Goal: Task Accomplishment & Management: Manage account settings

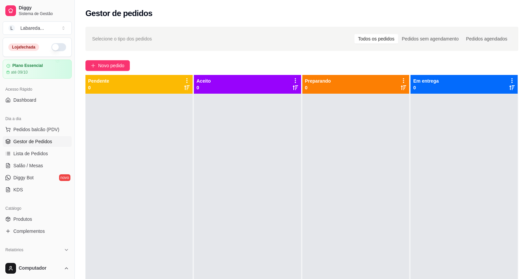
click at [58, 45] on button "button" at bounding box center [58, 47] width 15 height 8
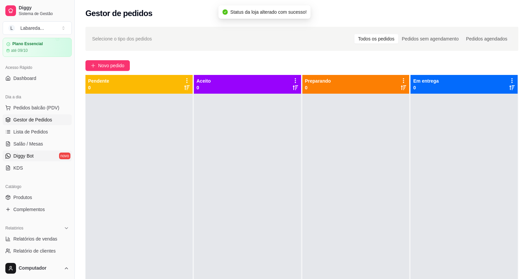
scroll to position [33, 0]
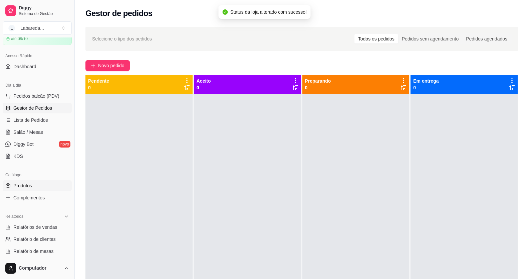
click at [23, 186] on span "Produtos" at bounding box center [22, 185] width 19 height 7
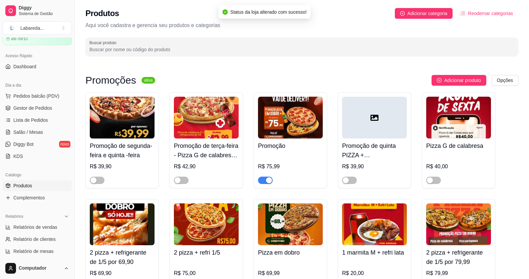
click at [266, 182] on button "button" at bounding box center [265, 179] width 15 height 7
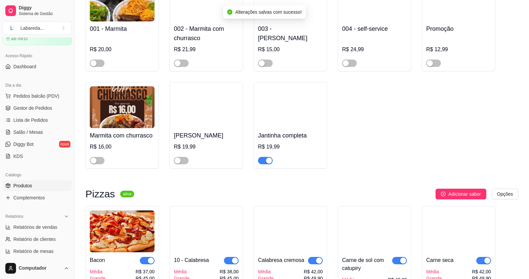
scroll to position [568, 0]
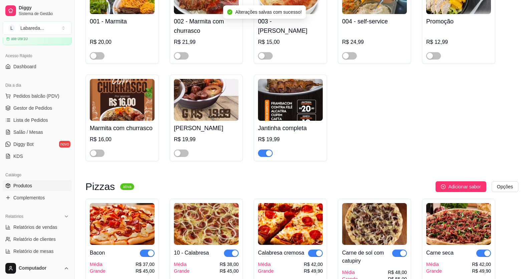
click at [268, 160] on div "Jantinha completa R$ 19,99" at bounding box center [290, 117] width 73 height 86
click at [270, 159] on div "Jantinha completa R$ 19,99" at bounding box center [290, 117] width 73 height 86
click at [271, 156] on div "button" at bounding box center [269, 153] width 6 height 6
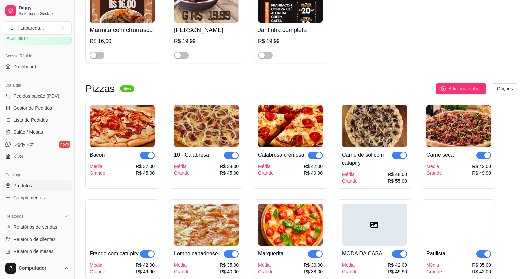
scroll to position [668, 0]
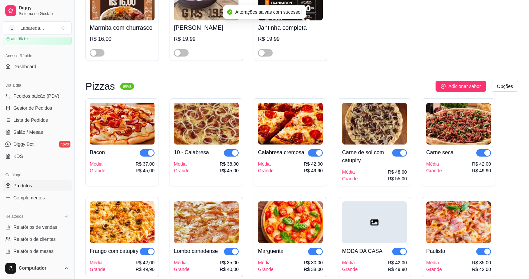
drag, startPoint x: 149, startPoint y: 152, endPoint x: 182, endPoint y: 164, distance: 35.9
click at [149, 152] on button "button" at bounding box center [147, 152] width 15 height 7
click at [233, 154] on div "button" at bounding box center [235, 153] width 6 height 6
click at [319, 156] on div "button" at bounding box center [319, 153] width 6 height 6
click at [401, 156] on div "button" at bounding box center [403, 153] width 6 height 6
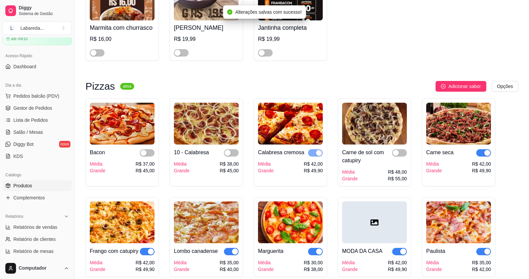
click at [484, 154] on button "button" at bounding box center [484, 152] width 15 height 7
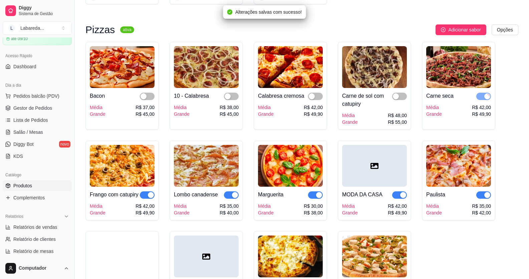
scroll to position [768, 0]
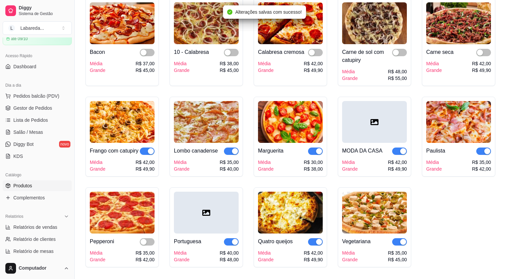
click at [489, 150] on div at bounding box center [484, 151] width 15 height 8
drag, startPoint x: 482, startPoint y: 152, endPoint x: 445, endPoint y: 149, distance: 37.2
click at [482, 151] on span "button" at bounding box center [484, 150] width 15 height 7
click at [401, 150] on span "button" at bounding box center [399, 150] width 15 height 7
click at [322, 154] on div "Marguerita Média Grande R$ 30,00 R$ 38,00" at bounding box center [290, 137] width 73 height 80
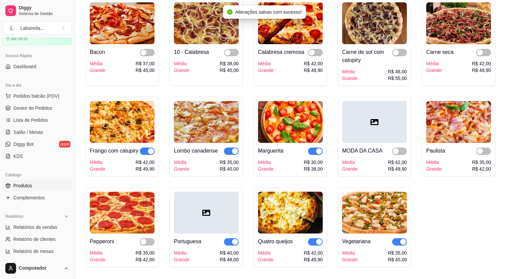
click at [145, 151] on span "button" at bounding box center [147, 150] width 15 height 7
drag, startPoint x: 234, startPoint y: 152, endPoint x: 261, endPoint y: 153, distance: 27.7
click at [235, 153] on div "button" at bounding box center [235, 151] width 6 height 6
click at [313, 151] on span "button" at bounding box center [315, 150] width 15 height 7
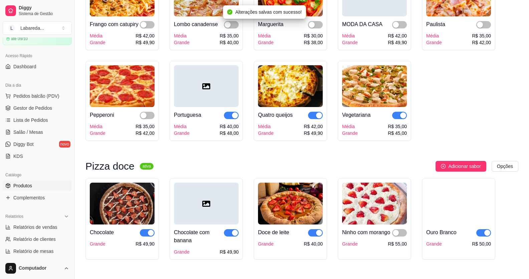
scroll to position [902, 0]
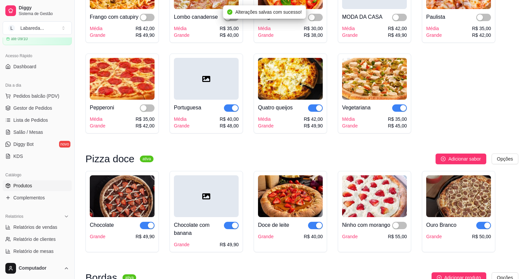
click at [237, 112] on div at bounding box center [231, 108] width 15 height 8
drag, startPoint x: 402, startPoint y: 115, endPoint x: 344, endPoint y: 116, distance: 58.1
click at [403, 112] on span "button" at bounding box center [399, 107] width 15 height 7
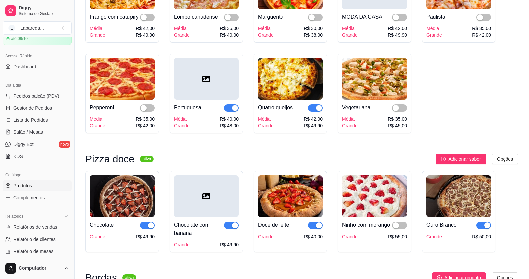
drag, startPoint x: 322, startPoint y: 116, endPoint x: 315, endPoint y: 117, distance: 7.1
click at [322, 111] on div "button" at bounding box center [319, 108] width 6 height 6
click at [236, 111] on div "button" at bounding box center [235, 108] width 6 height 6
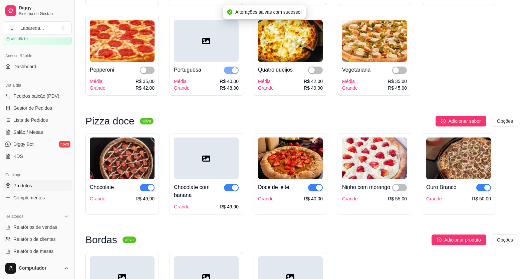
scroll to position [1002, 0]
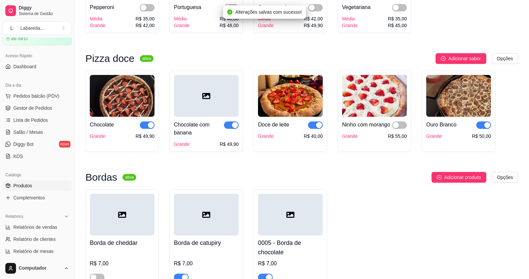
drag, startPoint x: 150, startPoint y: 135, endPoint x: 223, endPoint y: 137, distance: 73.2
click at [150, 128] on div "button" at bounding box center [151, 125] width 6 height 6
drag, startPoint x: 240, startPoint y: 131, endPoint x: 235, endPoint y: 130, distance: 5.1
click at [235, 130] on div "Chocolate com banana Grande R$ 49,90" at bounding box center [206, 110] width 73 height 81
click at [482, 129] on span "button" at bounding box center [484, 124] width 15 height 7
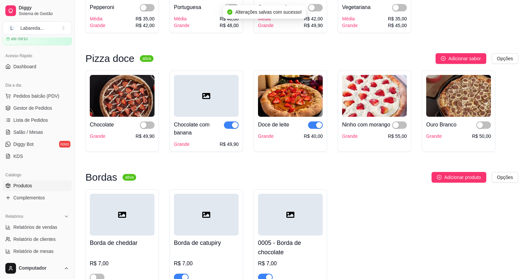
click at [319, 128] on div "button" at bounding box center [319, 125] width 6 height 6
click at [236, 137] on div at bounding box center [231, 129] width 15 height 16
click at [233, 129] on button "button" at bounding box center [231, 124] width 15 height 7
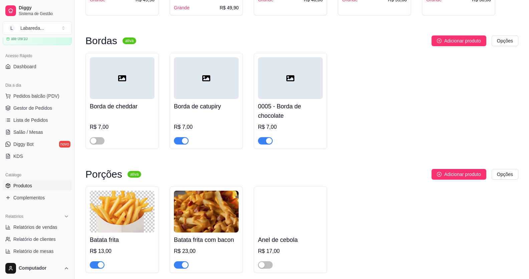
scroll to position [1202, 0]
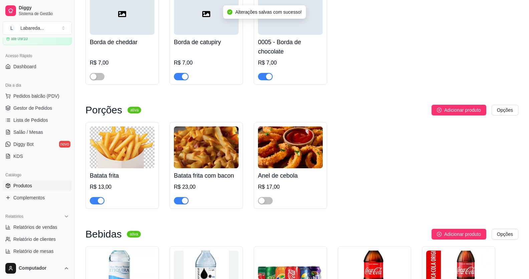
drag, startPoint x: 265, startPoint y: 86, endPoint x: 249, endPoint y: 89, distance: 16.0
click at [264, 80] on span "button" at bounding box center [265, 76] width 15 height 7
click at [183, 80] on div at bounding box center [206, 73] width 65 height 13
click at [177, 80] on span "button" at bounding box center [181, 76] width 15 height 7
drag, startPoint x: 98, startPoint y: 211, endPoint x: 129, endPoint y: 208, distance: 31.6
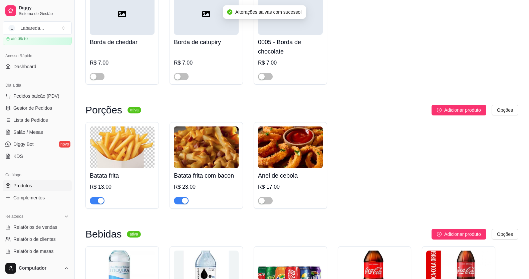
click at [99, 203] on div "button" at bounding box center [101, 200] width 6 height 6
drag, startPoint x: 177, startPoint y: 212, endPoint x: 181, endPoint y: 211, distance: 3.4
click at [178, 204] on span "button" at bounding box center [181, 200] width 15 height 7
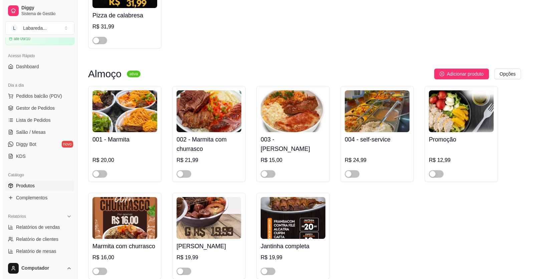
scroll to position [401, 0]
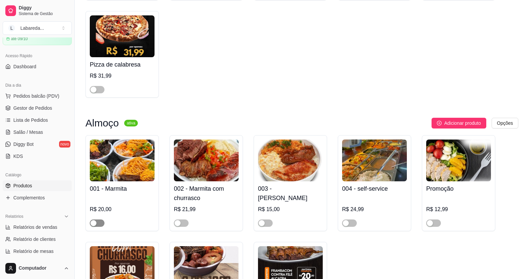
click at [96, 226] on div "button" at bounding box center [94, 223] width 6 height 6
click at [181, 223] on button "button" at bounding box center [181, 222] width 15 height 7
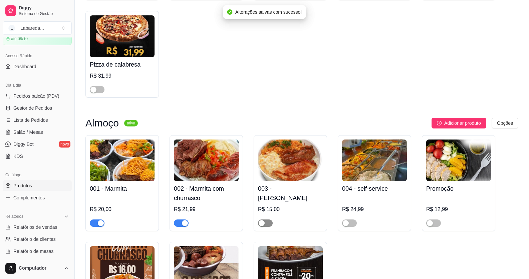
click at [269, 224] on span "button" at bounding box center [265, 222] width 15 height 7
click at [348, 225] on div "button" at bounding box center [346, 223] width 6 height 6
click at [34, 94] on span "Pedidos balcão (PDV)" at bounding box center [36, 96] width 46 height 7
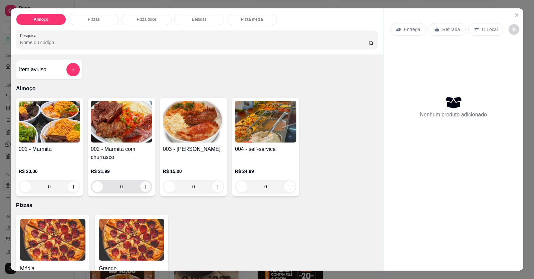
click at [143, 184] on icon "increase-product-quantity" at bounding box center [145, 186] width 5 height 5
type input "1"
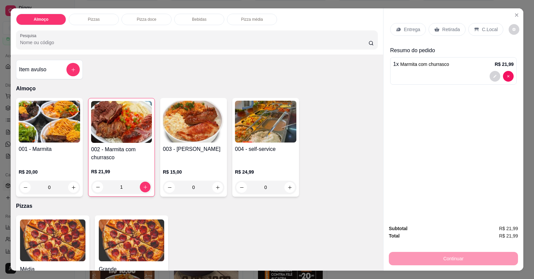
click at [411, 30] on p "Entrega" at bounding box center [412, 29] width 16 height 7
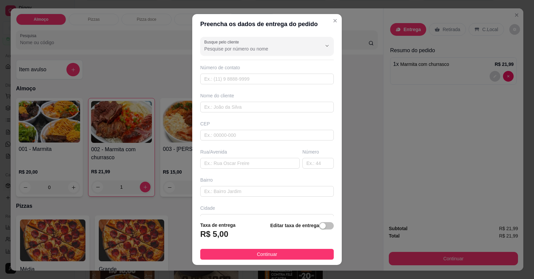
drag, startPoint x: 196, startPoint y: 268, endPoint x: 137, endPoint y: 250, distance: 61.0
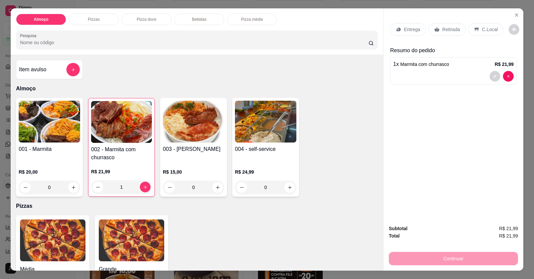
click at [416, 28] on p "Entrega" at bounding box center [412, 29] width 16 height 7
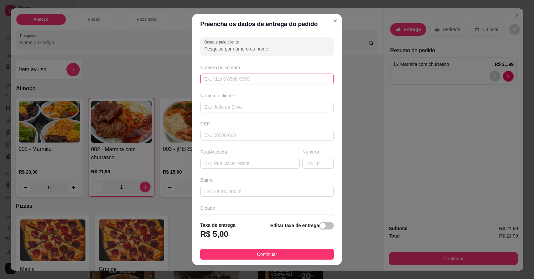
click at [239, 79] on input "text" at bounding box center [267, 78] width 134 height 11
click at [239, 77] on input "text" at bounding box center [267, 78] width 134 height 11
click at [245, 77] on input "text" at bounding box center [267, 78] width 134 height 11
click at [232, 106] on input "text" at bounding box center [267, 107] width 134 height 11
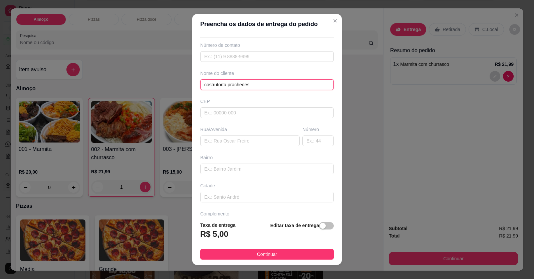
scroll to position [43, 0]
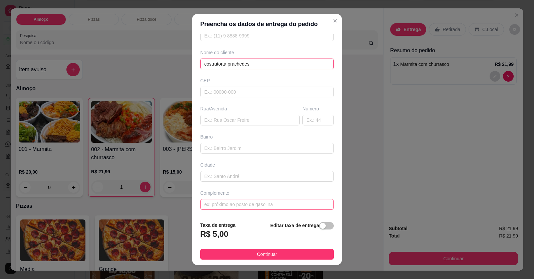
type input "costrutorta prachedes"
click at [264, 203] on input "text" at bounding box center [267, 204] width 134 height 11
type input "localização"
drag, startPoint x: 71, startPoint y: 71, endPoint x: 0, endPoint y: 70, distance: 71.5
click at [0, 70] on div "Preencha os dados de entrega do pedido Busque pelo cliente Número de contato No…" at bounding box center [267, 139] width 534 height 279
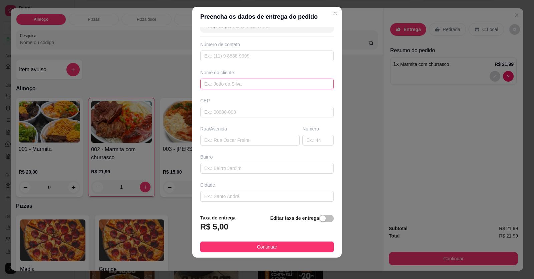
scroll to position [0, 0]
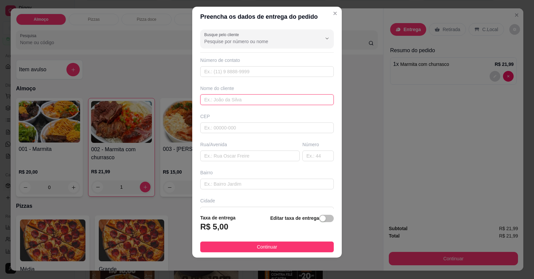
click at [252, 101] on input "text" at bounding box center [267, 99] width 134 height 11
click at [277, 242] on button "Continuar" at bounding box center [267, 246] width 134 height 11
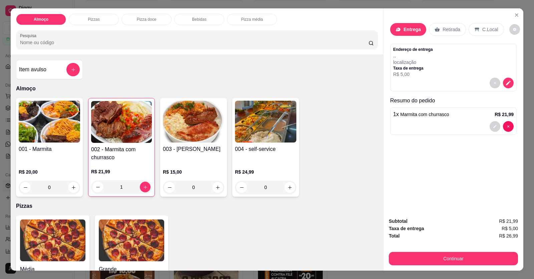
click at [426, 67] on p "Taxa de entrega" at bounding box center [413, 67] width 40 height 5
click at [504, 86] on button "decrease-product-quantity" at bounding box center [508, 83] width 10 height 10
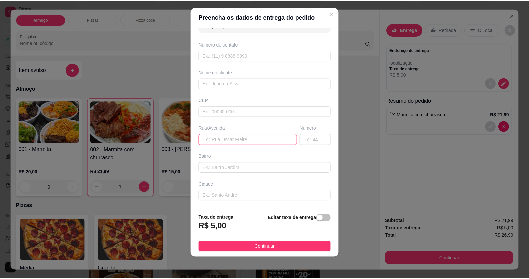
scroll to position [43, 0]
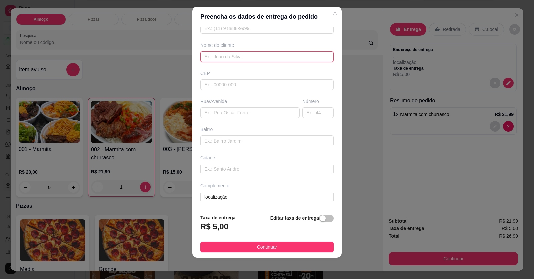
click at [236, 54] on input "text" at bounding box center [267, 56] width 134 height 11
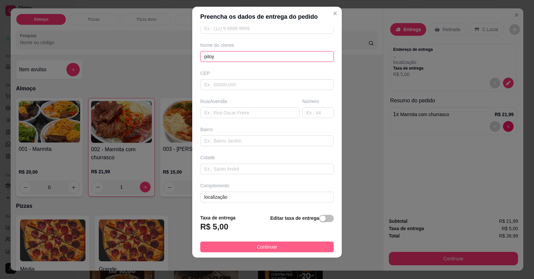
type input "pitoy"
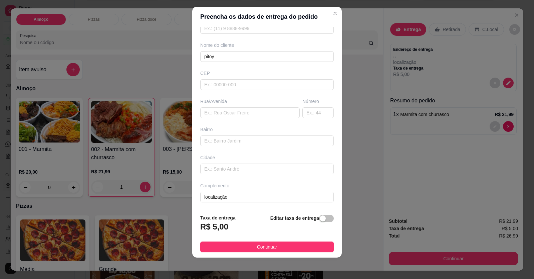
click at [267, 245] on span "Continuar" at bounding box center [267, 246] width 20 height 7
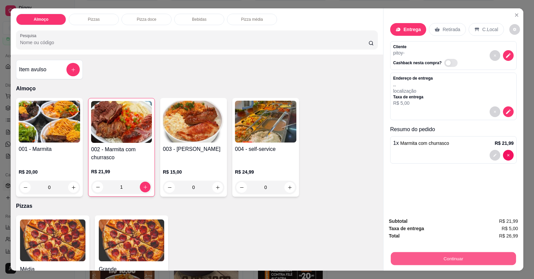
click at [400, 259] on button "Continuar" at bounding box center [453, 258] width 125 height 13
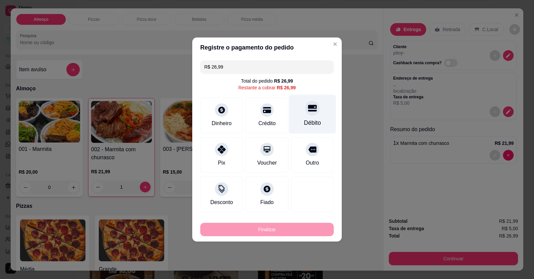
click at [304, 124] on div "Débito" at bounding box center [312, 122] width 17 height 9
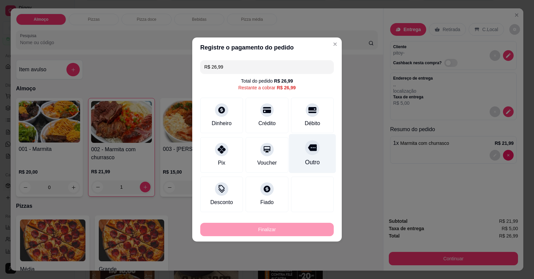
type input "R$ 0,00"
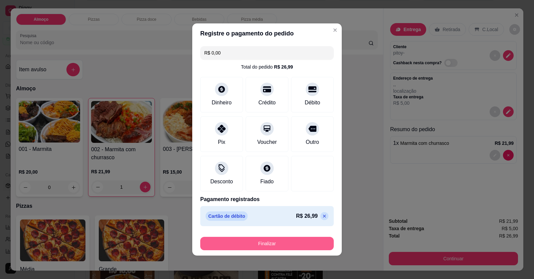
click at [277, 244] on button "Finalizar" at bounding box center [267, 242] width 134 height 13
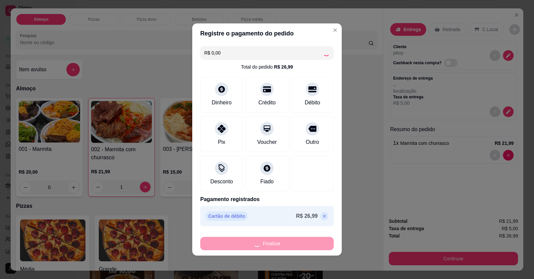
type input "0"
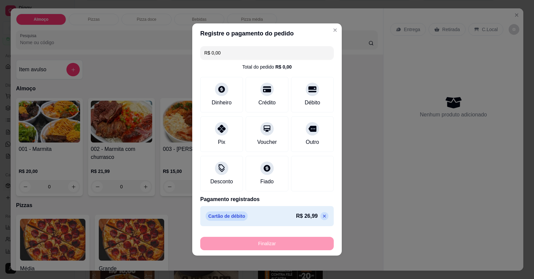
type input "-R$ 26,99"
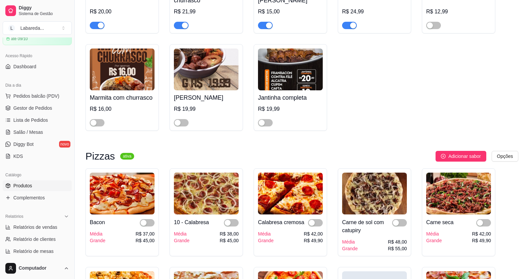
scroll to position [601, 0]
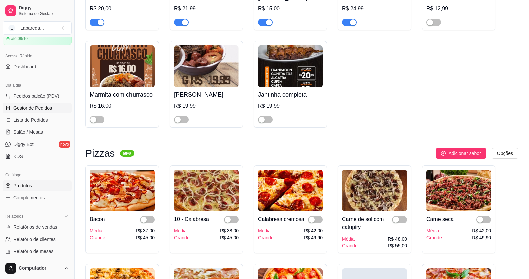
click at [34, 105] on span "Gestor de Pedidos" at bounding box center [32, 108] width 39 height 7
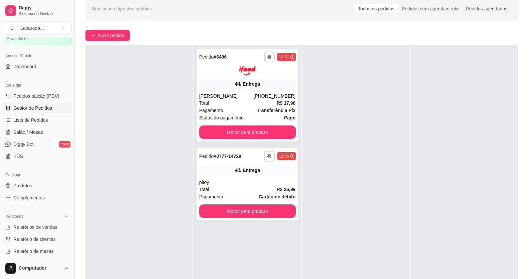
scroll to position [100, 0]
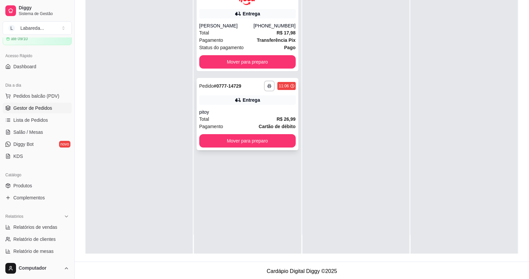
click at [240, 112] on div "pitoy" at bounding box center [247, 112] width 97 height 7
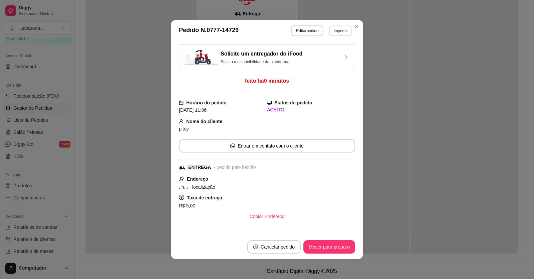
click at [339, 31] on button "Imprimir" at bounding box center [340, 30] width 23 height 10
click at [331, 58] on button "IMPRESSORA" at bounding box center [326, 54] width 47 height 10
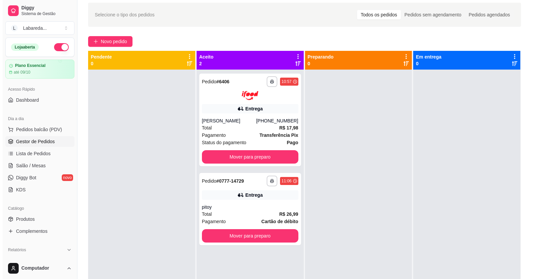
scroll to position [0, 0]
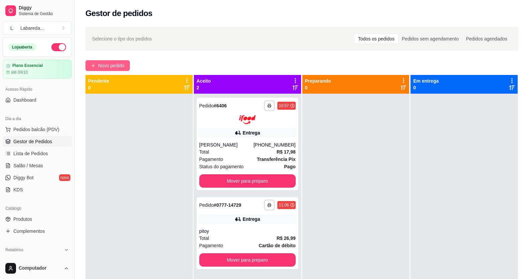
click at [107, 62] on div "**********" at bounding box center [302, 192] width 455 height 339
click at [104, 62] on span "Novo pedido" at bounding box center [111, 65] width 26 height 7
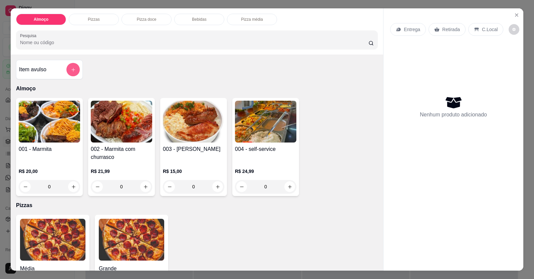
click at [74, 67] on button "add-separate-item" at bounding box center [72, 69] width 13 height 13
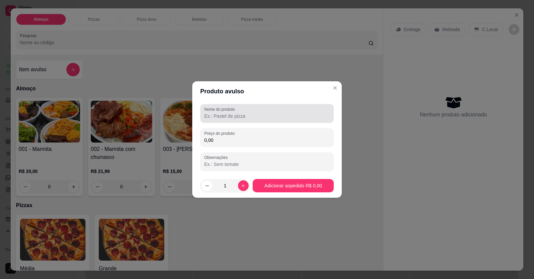
click at [231, 111] on label "Nome do produto" at bounding box center [220, 109] width 33 height 6
click at [231, 113] on input "Nome do produto" at bounding box center [267, 116] width 126 height 7
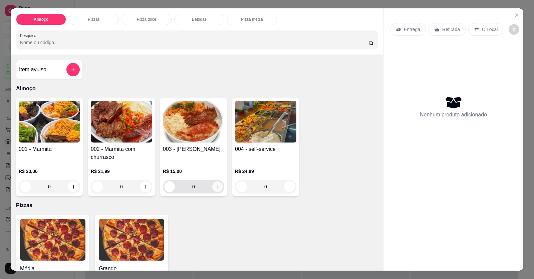
click at [213, 189] on button "increase-product-quantity" at bounding box center [217, 186] width 11 height 11
type input "1"
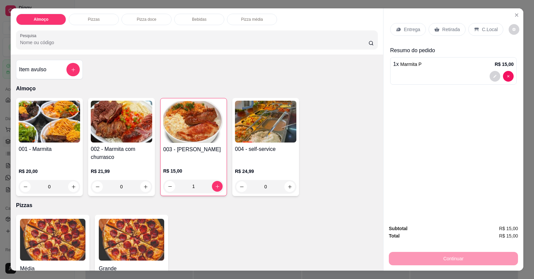
click at [399, 28] on div "Entrega" at bounding box center [408, 29] width 36 height 13
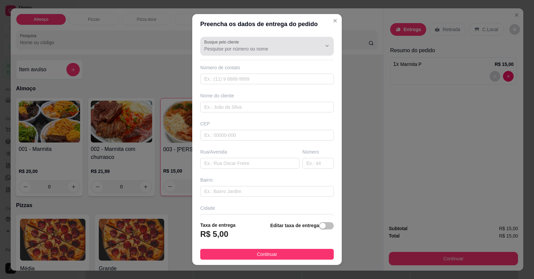
click at [224, 53] on div "Busque pelo cliente" at bounding box center [267, 46] width 134 height 19
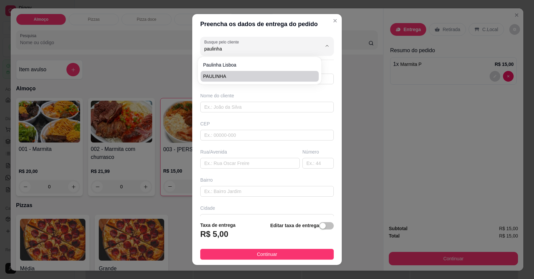
click at [246, 76] on span "PAULINHA" at bounding box center [256, 76] width 106 height 7
type input "PAULINHA"
type input "61998116277"
type input "PAULINHA"
type input "Na ADIVOGACIA [PERSON_NAME]"
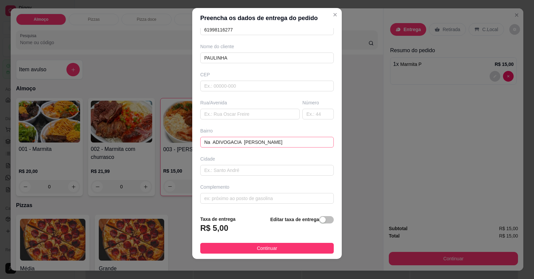
scroll to position [7, 0]
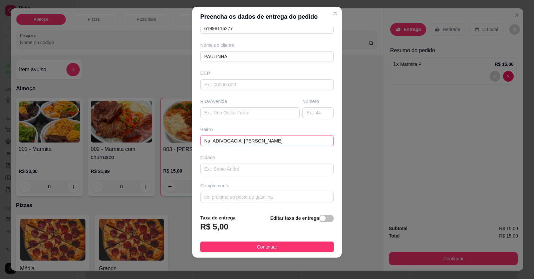
type input "PAULINHA"
drag, startPoint x: 279, startPoint y: 144, endPoint x: 31, endPoint y: 118, distance: 249.9
click at [31, 118] on div "Preencha os dados de entrega do pedido Busque pelo cliente PAULINHA Número de c…" at bounding box center [267, 139] width 534 height 279
type input "colegiio rede educa"
drag, startPoint x: 116, startPoint y: 139, endPoint x: 0, endPoint y: 149, distance: 116.3
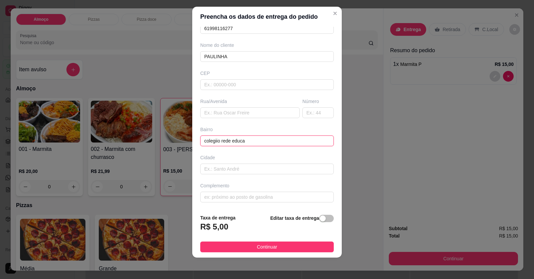
click at [0, 149] on div "Preencha os dados de entrega do pedido Busque pelo cliente PAULINHA Número de c…" at bounding box center [267, 139] width 534 height 279
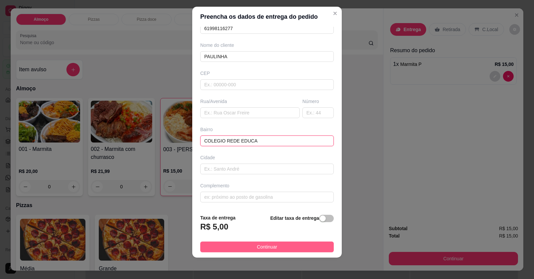
type input "COLEGIO REDE EDUCA"
click at [254, 252] on button "Continuar" at bounding box center [267, 246] width 134 height 11
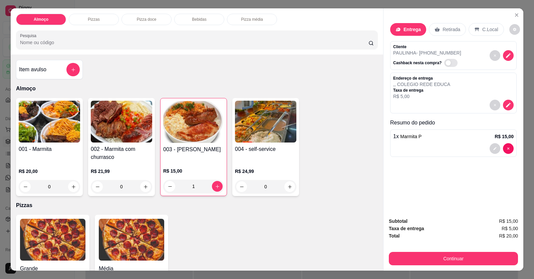
click at [439, 149] on div at bounding box center [453, 148] width 121 height 11
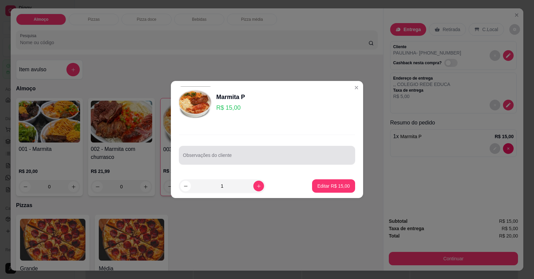
click at [231, 162] on div "Observações do cliente" at bounding box center [267, 155] width 176 height 19
drag, startPoint x: 231, startPoint y: 162, endPoint x: 205, endPoint y: 155, distance: 26.2
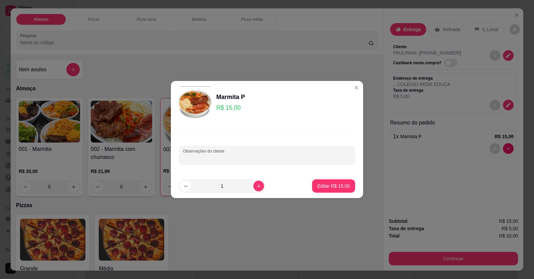
paste input "[PERSON_NAME], feijão de caldo, molho de batatinha com carne, batata frita"
type input "[PERSON_NAME], feijão de caldo, molho de batatinha com carne, batata frita"
click at [338, 190] on button "Editar R$ 15,00" at bounding box center [334, 185] width 42 height 13
type input "0"
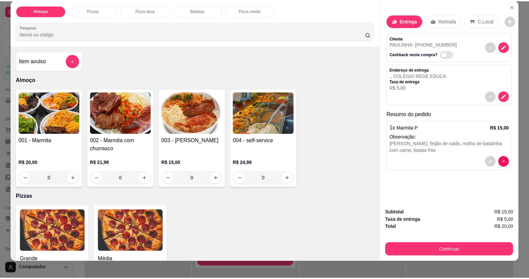
scroll to position [13, 0]
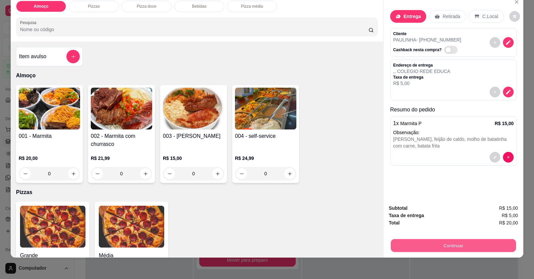
click at [457, 243] on button "Continuar" at bounding box center [453, 245] width 125 height 13
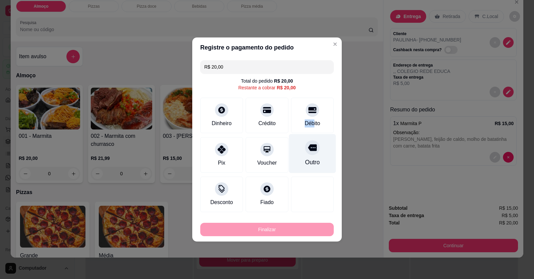
drag, startPoint x: 311, startPoint y: 114, endPoint x: 303, endPoint y: 133, distance: 20.9
click at [305, 127] on div "Débito" at bounding box center [312, 115] width 43 height 35
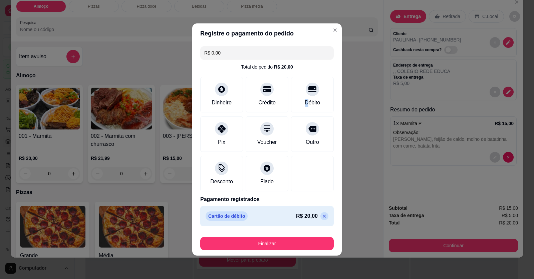
click at [289, 248] on button "Finalizar" at bounding box center [267, 242] width 134 height 13
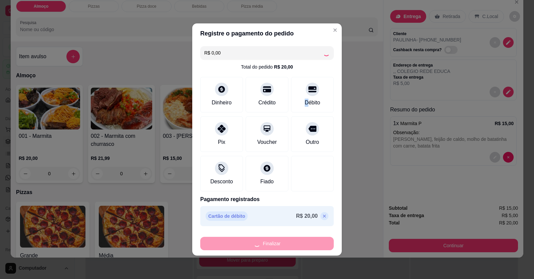
type input "-R$ 20,00"
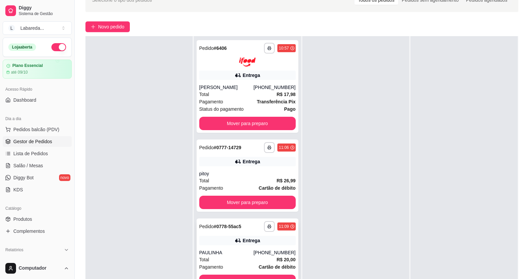
scroll to position [100, 0]
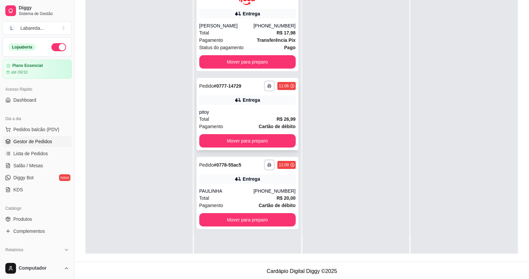
click at [235, 115] on div "pitoy" at bounding box center [247, 112] width 97 height 7
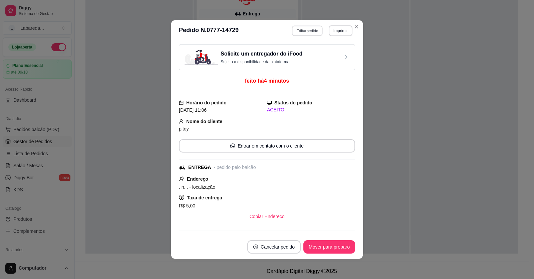
click at [304, 34] on button "Editar pedido" at bounding box center [307, 30] width 31 height 10
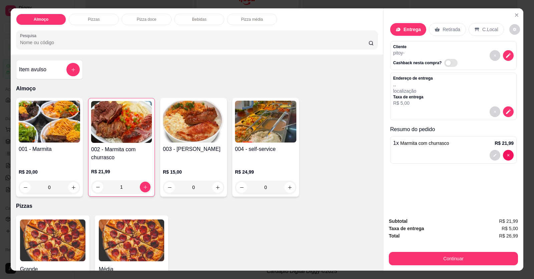
click at [413, 57] on div "Cashback nesta compra?" at bounding box center [426, 61] width 67 height 11
click at [507, 53] on icon "decrease-product-quantity" at bounding box center [509, 55] width 6 height 6
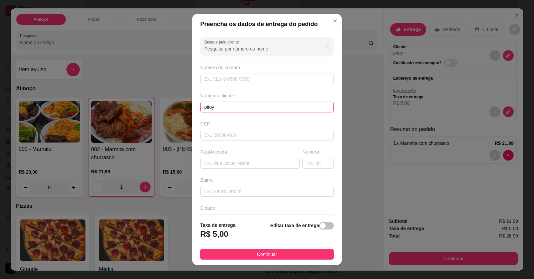
click at [54, 101] on div "Preencha os dados de entrega do pedido Busque pelo cliente Número de contato No…" at bounding box center [267, 139] width 534 height 279
type input "NATALINO"
click at [300, 253] on button "Continuar" at bounding box center [267, 253] width 134 height 11
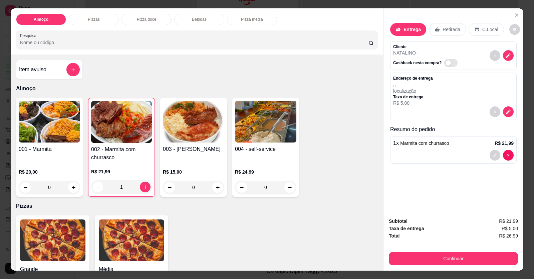
drag, startPoint x: 386, startPoint y: 249, endPoint x: 405, endPoint y: 262, distance: 22.5
click at [389, 251] on div "Subtotal R$ 21,99 Taxa de entrega R$ 5,00 Total R$ 26,99 Continuar" at bounding box center [454, 241] width 140 height 58
click at [405, 263] on button "Continuar" at bounding box center [453, 257] width 129 height 13
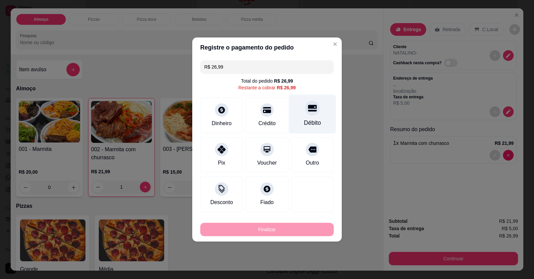
click at [309, 118] on div "Débito" at bounding box center [312, 114] width 47 height 39
type input "R$ 0,00"
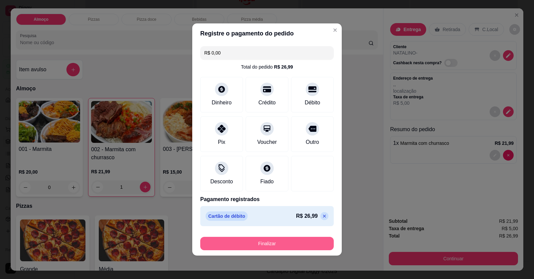
click at [304, 247] on button "Finalizar" at bounding box center [267, 242] width 134 height 13
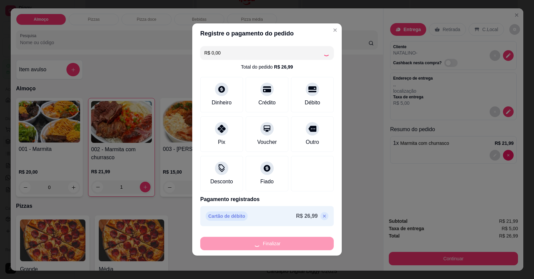
type input "0"
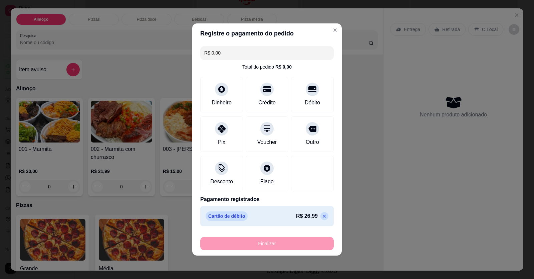
type input "-R$ 26,99"
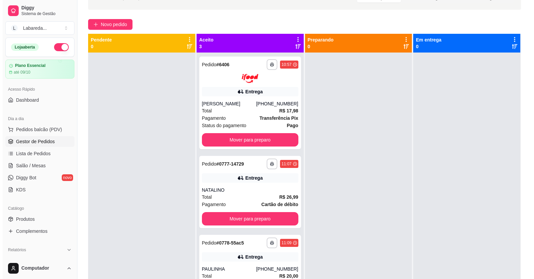
scroll to position [0, 0]
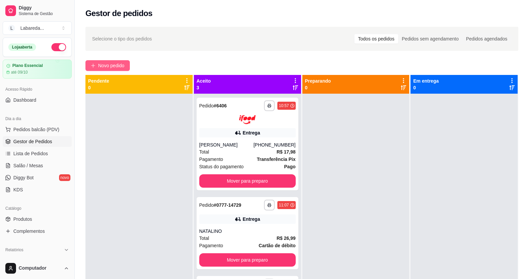
click at [111, 60] on button "Novo pedido" at bounding box center [107, 65] width 44 height 11
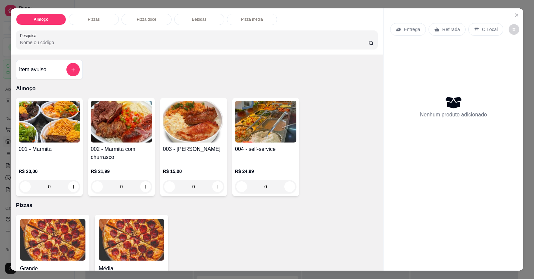
click at [360, 223] on div "Grande a partir de R$ 0,00 Média a partir de R$ 0,00" at bounding box center [197, 257] width 362 height 86
click at [144, 186] on icon "increase-product-quantity" at bounding box center [145, 186] width 3 height 3
type input "1"
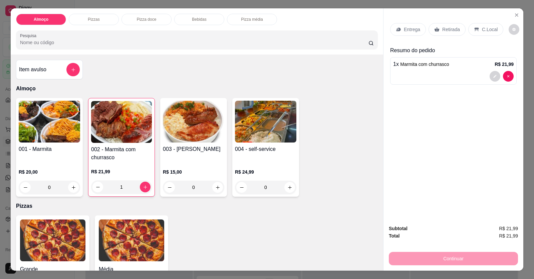
click at [404, 31] on p "Entrega" at bounding box center [412, 29] width 16 height 7
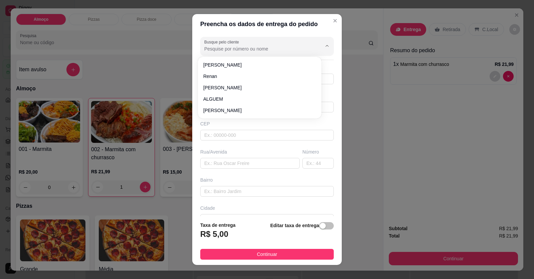
click at [222, 47] on input "Busque pelo cliente" at bounding box center [257, 48] width 107 height 7
type input "MK"
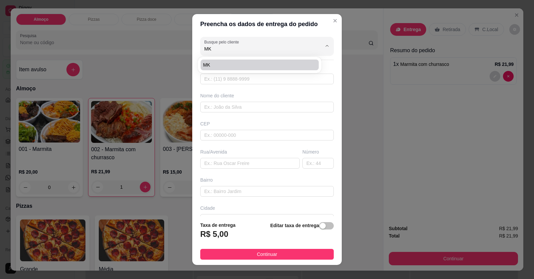
click at [224, 60] on li "MK" at bounding box center [260, 64] width 118 height 11
type input "61992313831"
type input "MK"
type input "85"
type input "RUA 7"
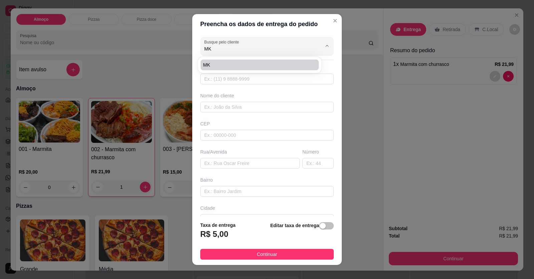
type input "[GEOGRAPHIC_DATA]"
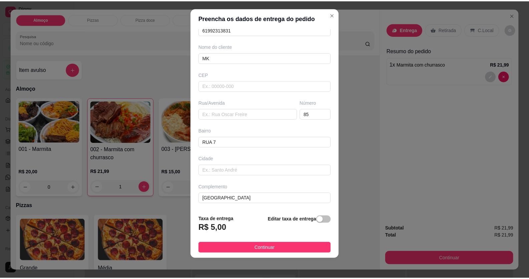
scroll to position [7, 0]
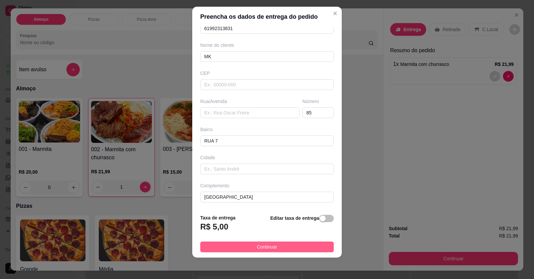
type input "MK"
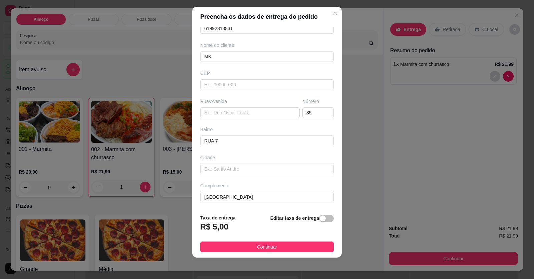
drag, startPoint x: 286, startPoint y: 245, endPoint x: 318, endPoint y: 248, distance: 32.6
click at [286, 245] on button "Continuar" at bounding box center [267, 246] width 134 height 11
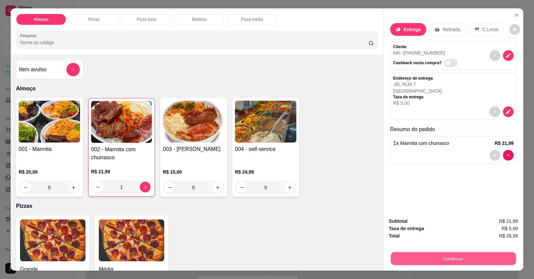
click at [398, 257] on button "Continuar" at bounding box center [453, 258] width 125 height 13
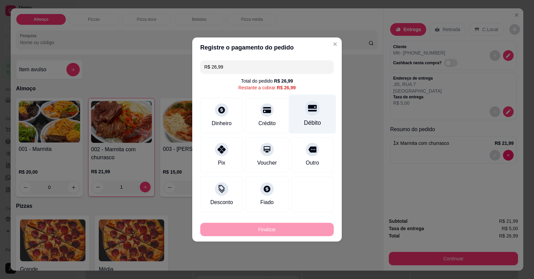
click at [315, 120] on div "Débito" at bounding box center [312, 122] width 17 height 9
type input "R$ 0,00"
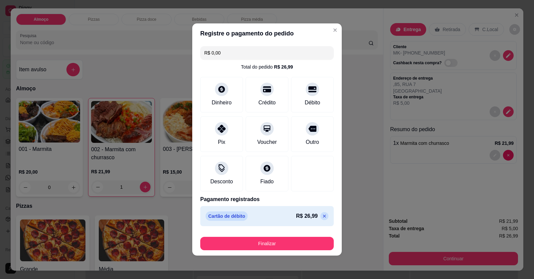
drag, startPoint x: 303, startPoint y: 236, endPoint x: 301, endPoint y: 243, distance: 7.3
click at [302, 243] on div "Finalizar" at bounding box center [267, 242] width 134 height 16
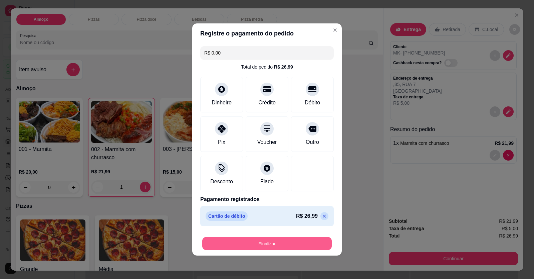
click at [301, 244] on button "Finalizar" at bounding box center [267, 243] width 130 height 13
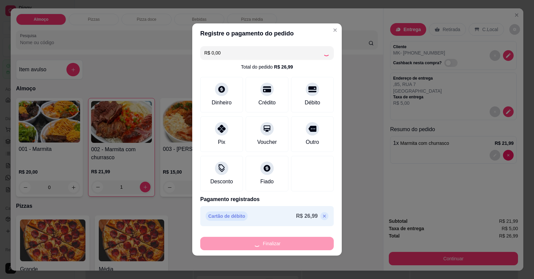
type input "0"
type input "-R$ 26,99"
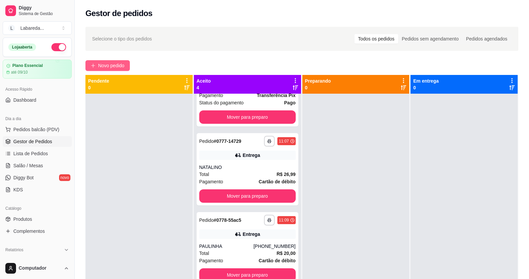
click at [107, 69] on span "Novo pedido" at bounding box center [111, 65] width 26 height 7
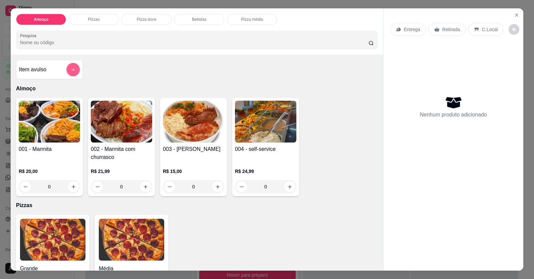
click at [67, 70] on button "add-separate-item" at bounding box center [72, 69] width 13 height 13
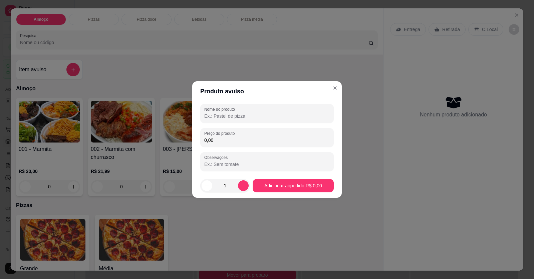
click at [275, 117] on input "Nome do produto" at bounding box center [267, 116] width 126 height 7
type input "MARMITA"
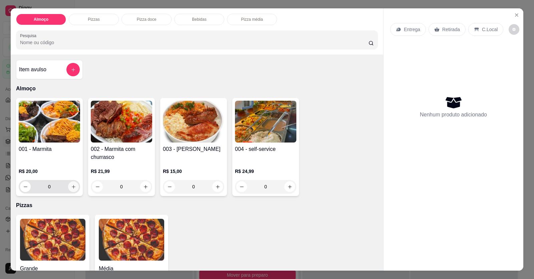
click at [72, 187] on icon "increase-product-quantity" at bounding box center [73, 186] width 5 height 5
type input "1"
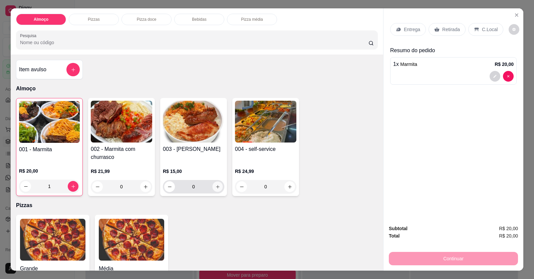
click at [216, 189] on button "increase-product-quantity" at bounding box center [217, 186] width 10 height 10
type input "1"
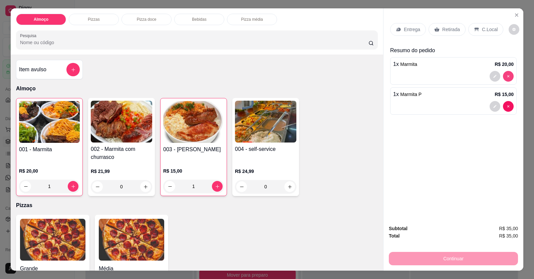
type input "0"
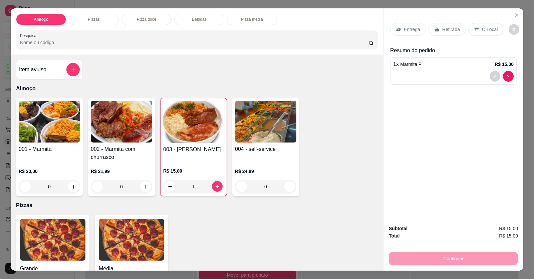
click at [404, 28] on p "Entrega" at bounding box center [412, 29] width 16 height 7
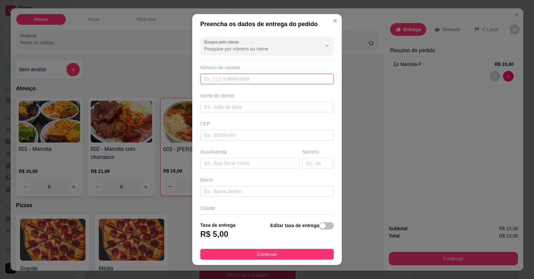
click at [307, 78] on input "text" at bounding box center [267, 78] width 134 height 11
click at [288, 82] on input "text" at bounding box center [267, 78] width 134 height 11
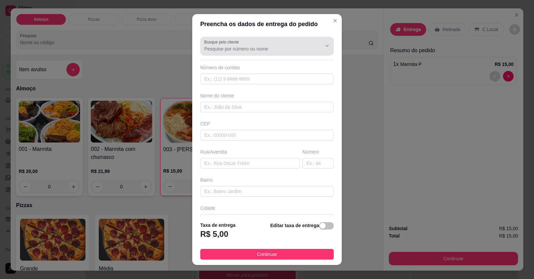
drag, startPoint x: 285, startPoint y: 39, endPoint x: 283, endPoint y: 45, distance: 6.0
click at [284, 41] on div "Busque pelo cliente" at bounding box center [267, 46] width 134 height 19
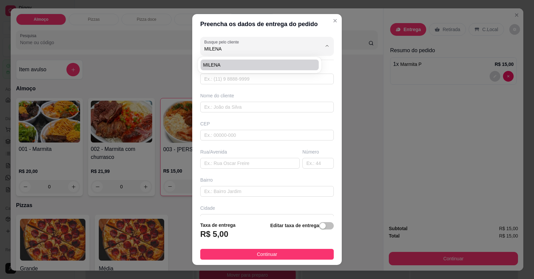
click at [243, 64] on span "MILENA" at bounding box center [256, 64] width 106 height 7
type input "MILENA"
type input "61996100962"
type input "MILENA"
type input "LOCALIZAÇÃO"
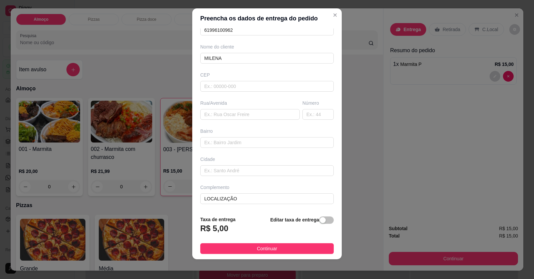
scroll to position [7, 0]
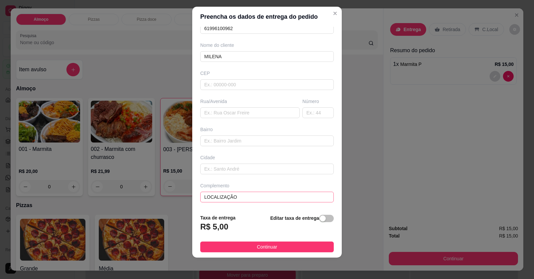
type input "MILENA"
drag, startPoint x: 238, startPoint y: 196, endPoint x: 120, endPoint y: 199, distance: 117.9
click at [120, 199] on div "Preencha os dados de entrega do pedido Busque pelo cliente MILENA Número de con…" at bounding box center [267, 139] width 534 height 279
click at [220, 198] on input "text" at bounding box center [267, 196] width 134 height 11
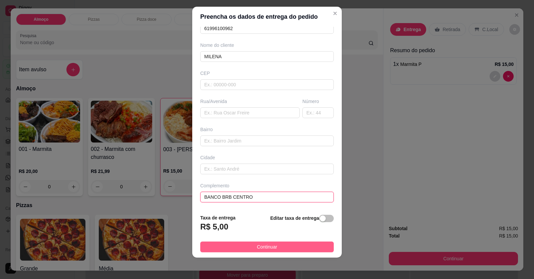
type input "BANCO BRB CENTRO"
click at [276, 248] on button "Continuar" at bounding box center [267, 246] width 134 height 11
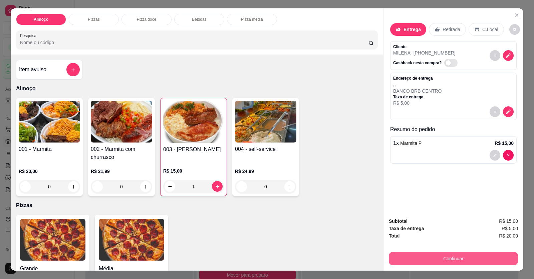
click at [469, 255] on button "Continuar" at bounding box center [453, 257] width 129 height 13
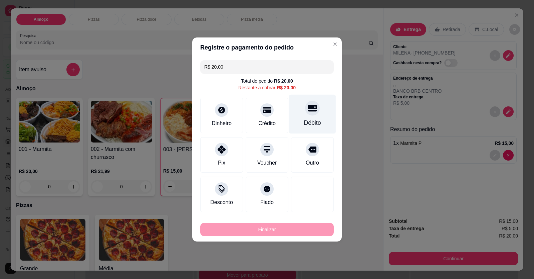
click at [311, 117] on div "Débito" at bounding box center [312, 114] width 47 height 39
type input "R$ 0,00"
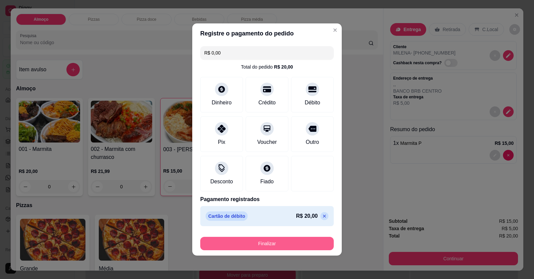
click at [297, 244] on button "Finalizar" at bounding box center [267, 242] width 134 height 13
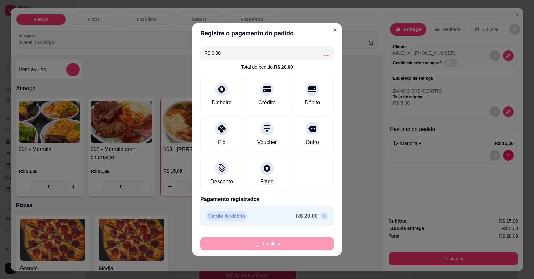
type input "0"
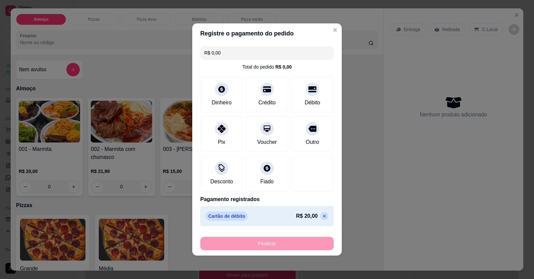
type input "-R$ 20,00"
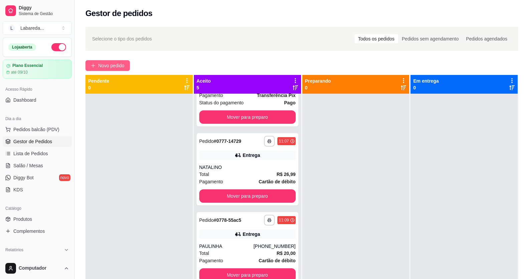
click at [112, 62] on span "Novo pedido" at bounding box center [111, 65] width 26 height 7
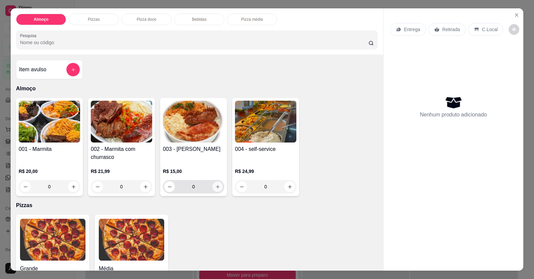
click at [217, 185] on button "increase-product-quantity" at bounding box center [217, 186] width 10 height 10
type input "1"
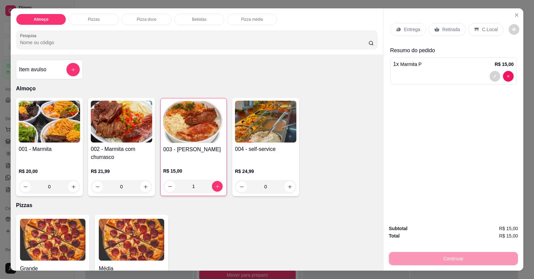
click at [400, 78] on div at bounding box center [453, 76] width 121 height 11
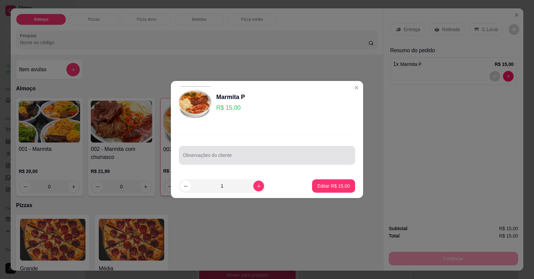
click at [232, 155] on input "Observações do cliente" at bounding box center [267, 157] width 168 height 7
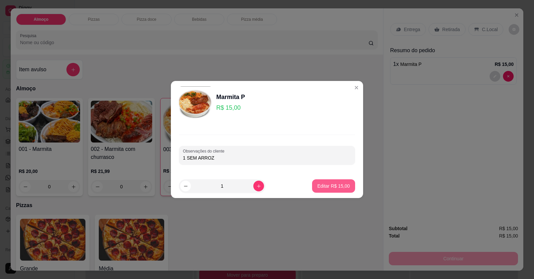
type input "1 SEM ARROZ"
click at [337, 185] on p "Editar R$ 15,00" at bounding box center [334, 185] width 32 height 7
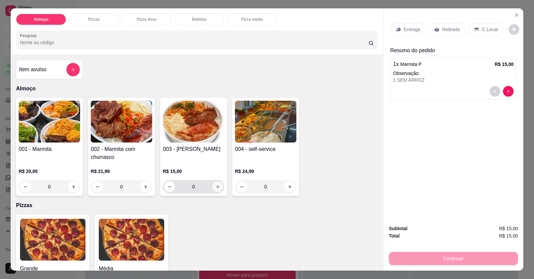
click at [216, 185] on icon "increase-product-quantity" at bounding box center [217, 186] width 5 height 5
type input "1"
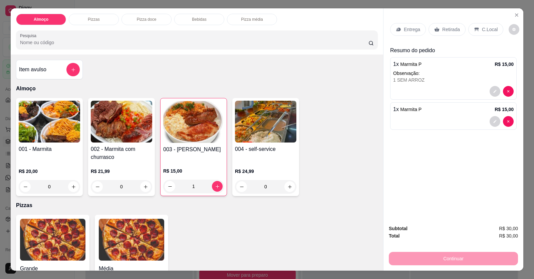
click at [412, 117] on div at bounding box center [453, 121] width 121 height 11
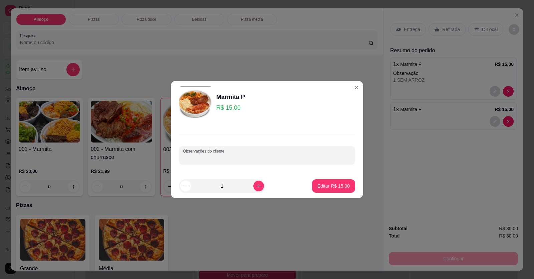
drag, startPoint x: 246, startPoint y: 159, endPoint x: 242, endPoint y: 157, distance: 5.1
click at [246, 159] on input "Observações do cliente" at bounding box center [267, 157] width 168 height 7
type input "COMPLETA"
click at [320, 186] on p "Editar R$ 15,00" at bounding box center [334, 185] width 32 height 7
type input "0"
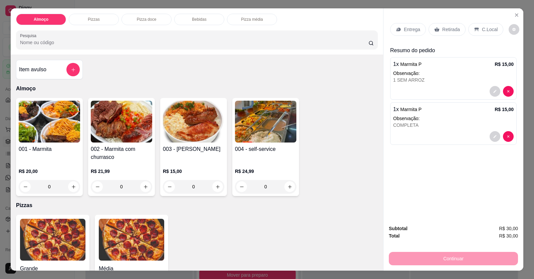
click at [408, 27] on p "Entrega" at bounding box center [412, 29] width 16 height 7
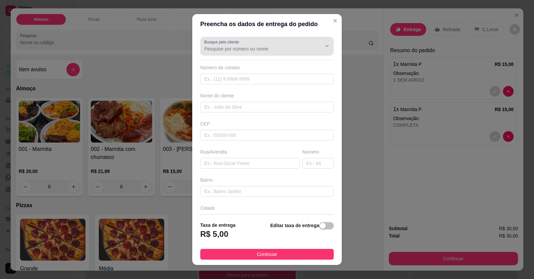
click at [251, 47] on input "Busque pelo cliente" at bounding box center [257, 48] width 107 height 7
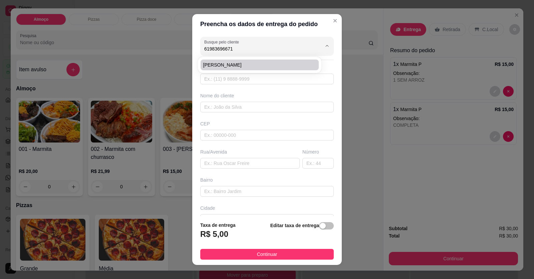
click at [253, 66] on span "[PERSON_NAME]" at bounding box center [256, 64] width 106 height 7
type input "[PERSON_NAME]"
type input "61983696671"
type input "[PERSON_NAME]"
type input "RUA TURMALINA"
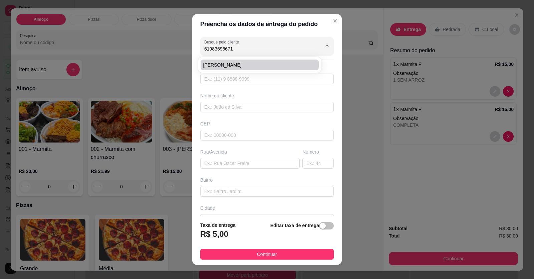
type input "09"
type input "[GEOGRAPHIC_DATA][US_STATE]"
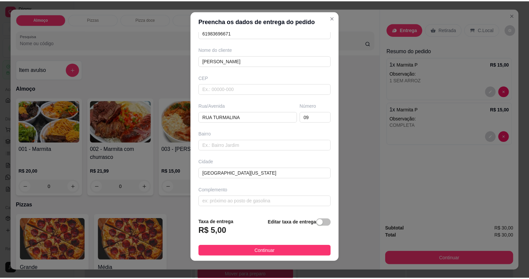
scroll to position [7, 0]
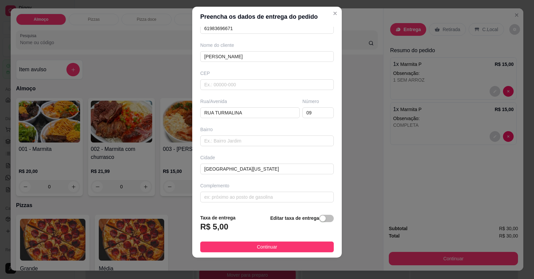
type input "[PERSON_NAME]"
click at [263, 240] on footer "Taxa de entrega R$ 5,00 Editar taxa de entrega Continuar" at bounding box center [267, 232] width 150 height 49
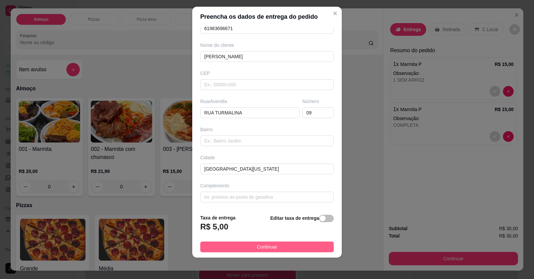
drag, startPoint x: 267, startPoint y: 249, endPoint x: 307, endPoint y: 248, distance: 40.4
click at [267, 249] on span "Continuar" at bounding box center [267, 246] width 20 height 7
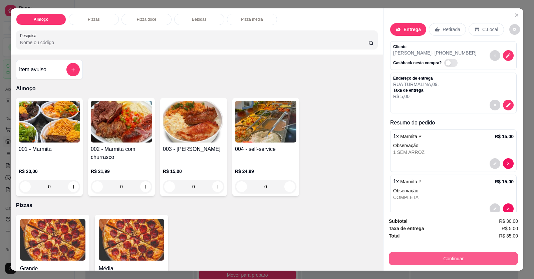
click at [445, 257] on button "Continuar" at bounding box center [453, 257] width 129 height 13
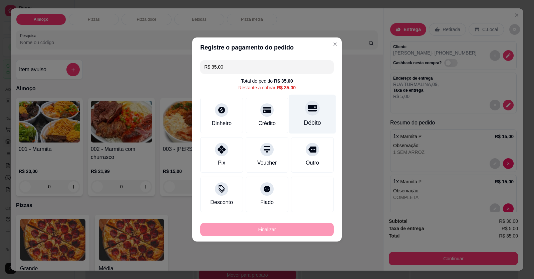
click at [304, 115] on div "Débito" at bounding box center [312, 114] width 47 height 39
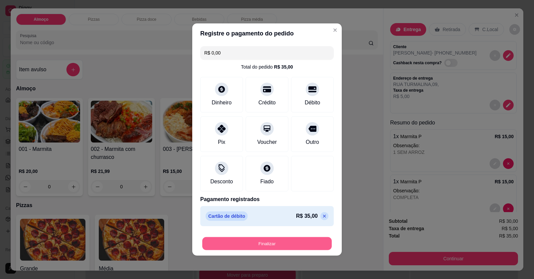
click at [289, 244] on button "Finalizar" at bounding box center [267, 243] width 130 height 13
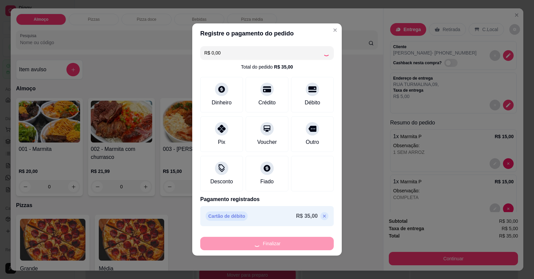
type input "-R$ 35,00"
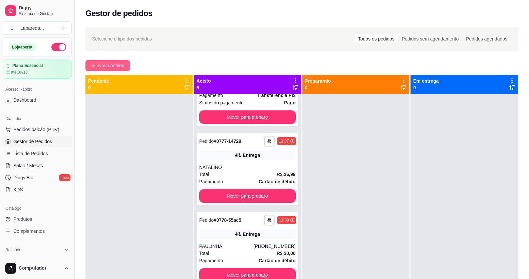
click at [119, 65] on span "Novo pedido" at bounding box center [111, 65] width 26 height 7
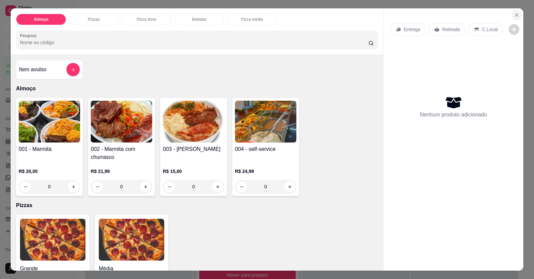
click at [516, 12] on button "Close" at bounding box center [517, 15] width 11 height 11
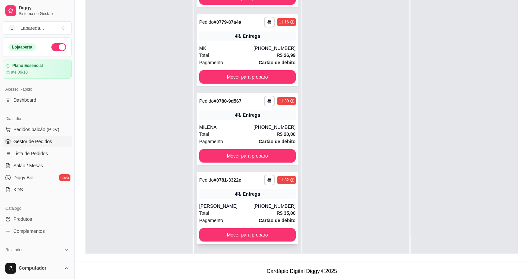
scroll to position [102, 0]
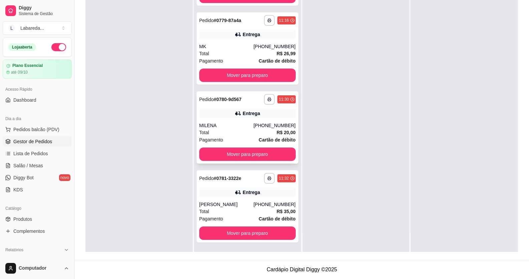
click at [254, 125] on div "MILENA" at bounding box center [226, 125] width 54 height 7
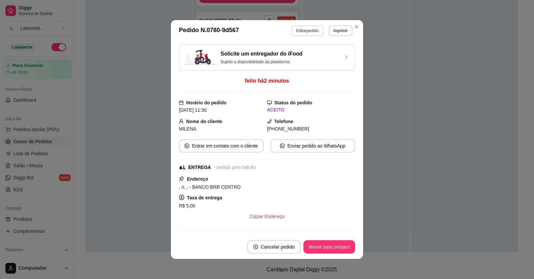
click at [307, 30] on button "Editar pedido" at bounding box center [308, 30] width 32 height 11
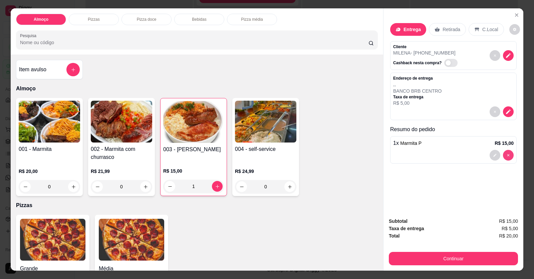
type input "0"
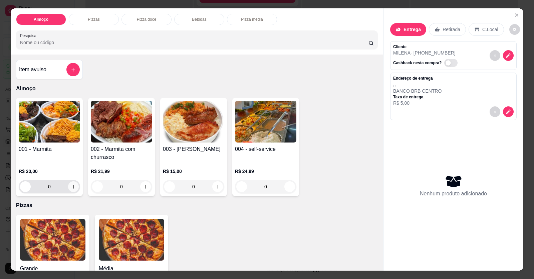
click at [71, 184] on icon "increase-product-quantity" at bounding box center [73, 186] width 5 height 5
type input "1"
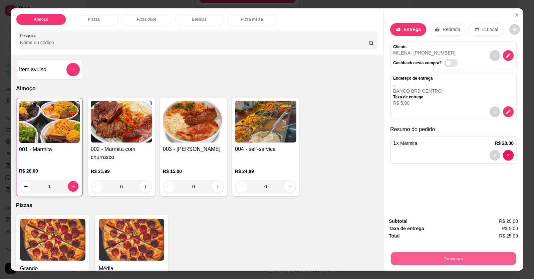
click at [419, 261] on button "Continuar" at bounding box center [453, 258] width 125 height 13
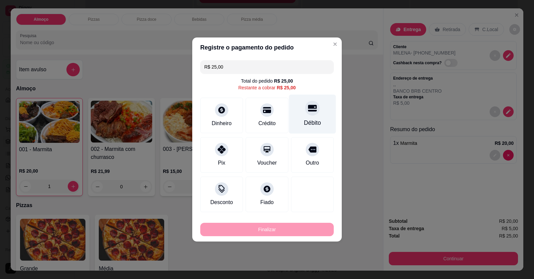
click at [305, 116] on div "Débito" at bounding box center [312, 114] width 47 height 39
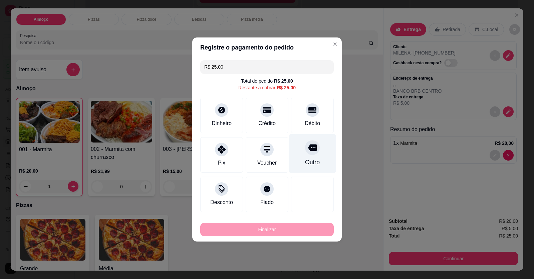
type input "R$ 0,00"
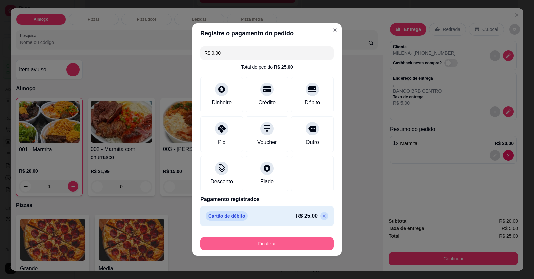
click at [309, 237] on button "Finalizar" at bounding box center [267, 242] width 134 height 13
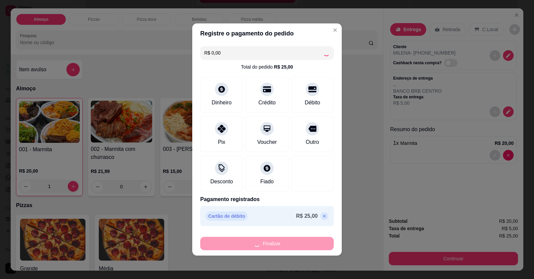
type input "0"
type input "-R$ 25,00"
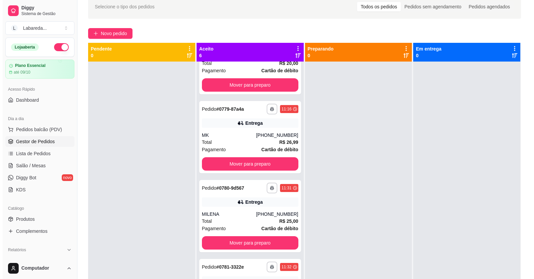
scroll to position [0, 0]
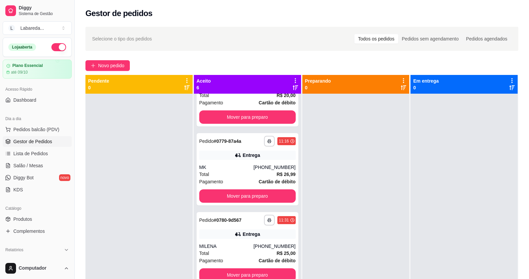
drag, startPoint x: 113, startPoint y: 56, endPoint x: 113, endPoint y: 60, distance: 3.7
click at [113, 57] on div "**********" at bounding box center [302, 192] width 455 height 339
click at [113, 65] on span "Novo pedido" at bounding box center [111, 65] width 26 height 7
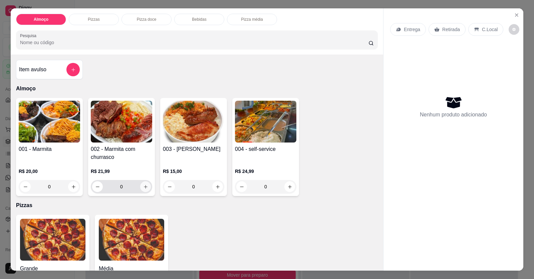
click at [143, 188] on icon "increase-product-quantity" at bounding box center [145, 186] width 5 height 5
type input "1"
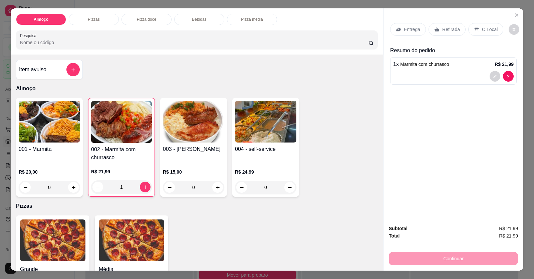
click at [409, 27] on p "Entrega" at bounding box center [412, 29] width 16 height 7
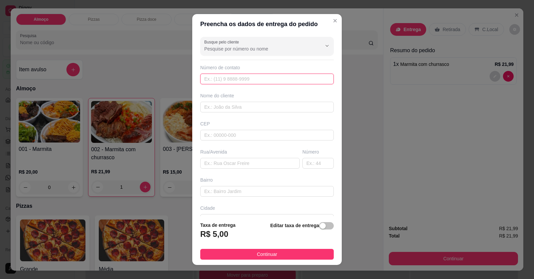
click at [261, 83] on input "text" at bounding box center [267, 78] width 134 height 11
type input "[PHONE_NUMBER]"
click at [264, 110] on input "text" at bounding box center [267, 107] width 134 height 11
type input "MATHEUS"
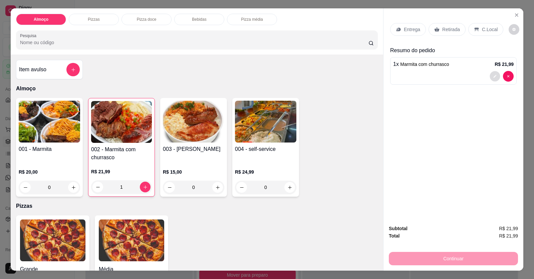
click at [493, 78] on icon "decrease-product-quantity" at bounding box center [495, 76] width 4 height 4
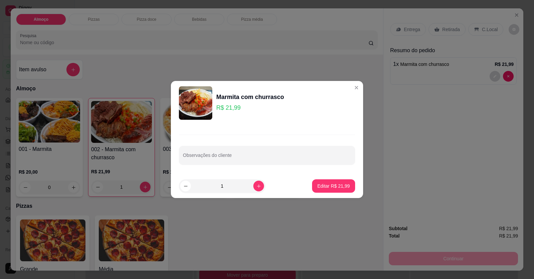
drag, startPoint x: 242, startPoint y: 188, endPoint x: 267, endPoint y: 190, distance: 24.8
click at [244, 190] on input "1" at bounding box center [222, 185] width 62 height 13
click at [256, 188] on icon "increase-product-quantity" at bounding box center [258, 185] width 5 height 5
type input "2"
click at [321, 187] on p "Editar R$ 43,98" at bounding box center [333, 185] width 31 height 6
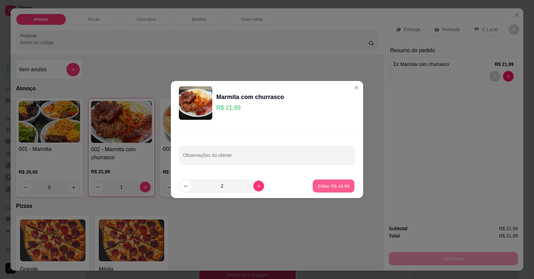
type input "2"
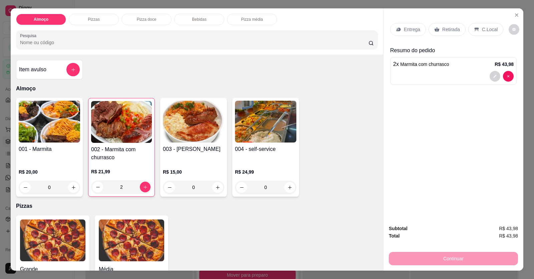
click at [408, 30] on p "Entrega" at bounding box center [412, 29] width 16 height 7
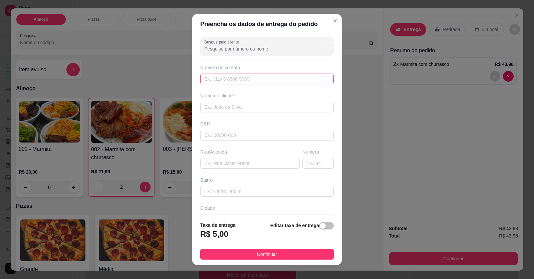
click at [274, 83] on input "text" at bounding box center [267, 78] width 134 height 11
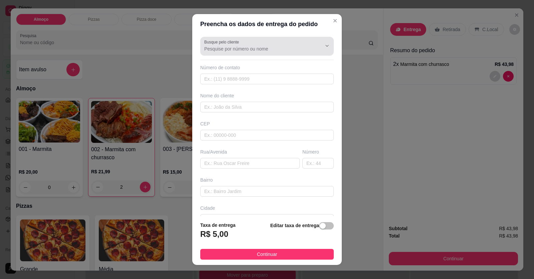
click at [270, 42] on div at bounding box center [267, 45] width 126 height 13
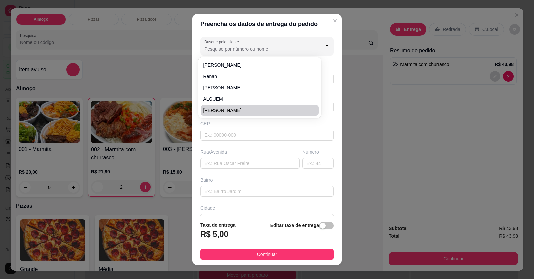
click at [249, 149] on div "Rua/Avenida" at bounding box center [250, 151] width 100 height 7
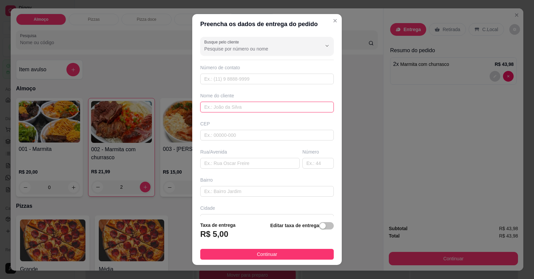
click at [233, 109] on input "text" at bounding box center [267, 107] width 134 height 11
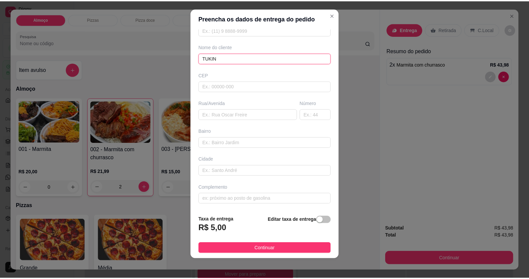
scroll to position [7, 0]
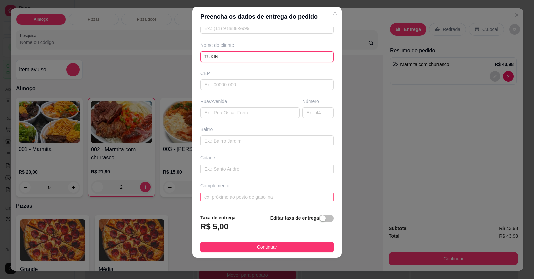
type input "TUKIN"
click at [244, 196] on input "text" at bounding box center [267, 196] width 134 height 11
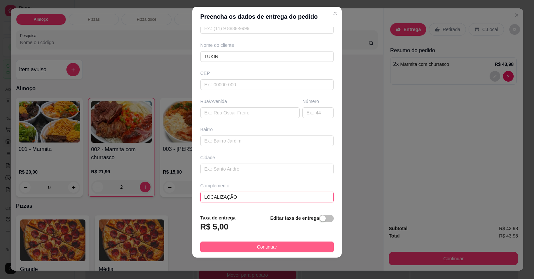
type input "LOCALIZAÇÃO"
click at [257, 246] on span "Continuar" at bounding box center [267, 246] width 20 height 7
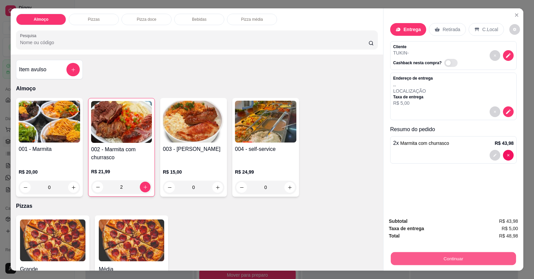
click at [433, 260] on button "Continuar" at bounding box center [453, 258] width 125 height 13
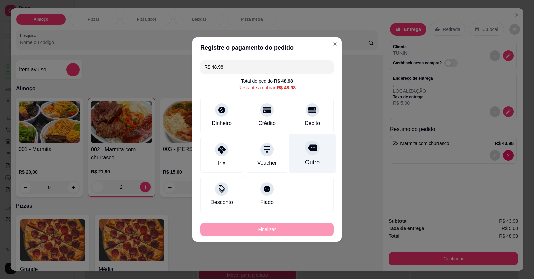
drag, startPoint x: 306, startPoint y: 115, endPoint x: 308, endPoint y: 124, distance: 8.5
click at [307, 116] on div "Débito" at bounding box center [312, 115] width 43 height 35
type input "R$ 0,00"
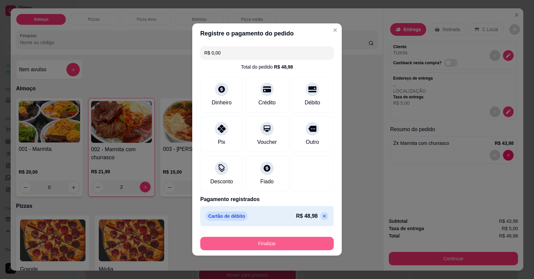
click at [306, 241] on button "Finalizar" at bounding box center [267, 242] width 134 height 13
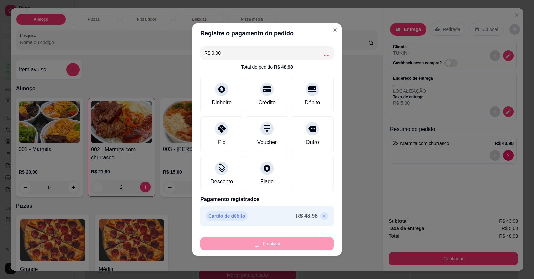
type input "0"
type input "-R$ 48,98"
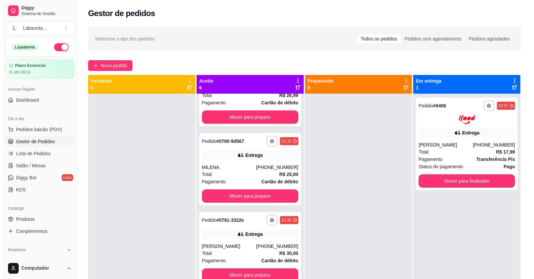
scroll to position [122, 0]
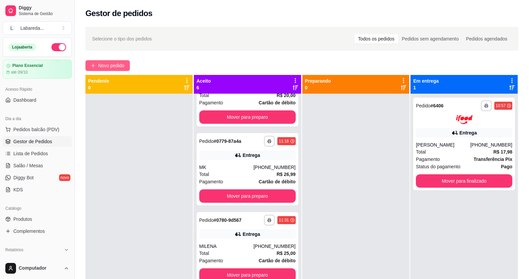
click at [112, 67] on span "Novo pedido" at bounding box center [111, 65] width 26 height 7
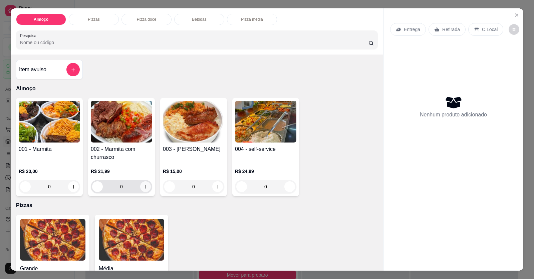
click at [147, 186] on button "increase-product-quantity" at bounding box center [145, 186] width 11 height 11
type input "1"
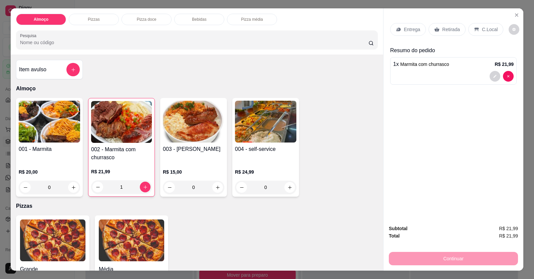
click at [419, 28] on div "Entrega" at bounding box center [408, 29] width 36 height 13
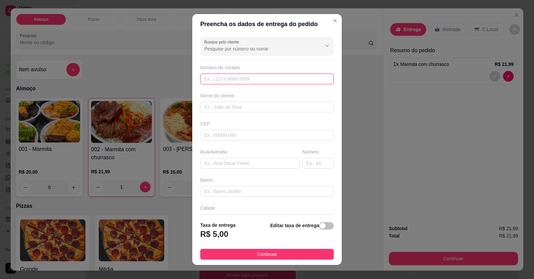
click at [305, 77] on input "text" at bounding box center [267, 78] width 134 height 11
type input "[PHONE_NUMBER]"
click at [275, 107] on input "text" at bounding box center [267, 107] width 134 height 11
type input "MATHEUS"
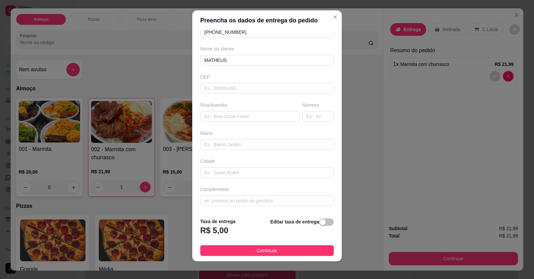
scroll to position [7, 0]
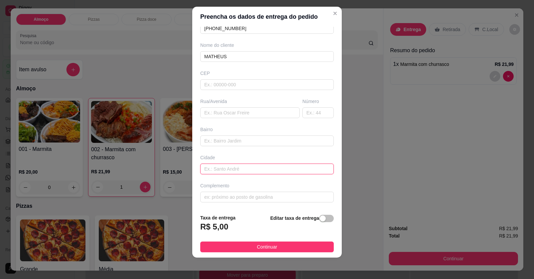
click at [220, 168] on input "text" at bounding box center [267, 168] width 134 height 11
paste input "[STREET_ADDRESS]"
type input "[STREET_ADDRESS]"
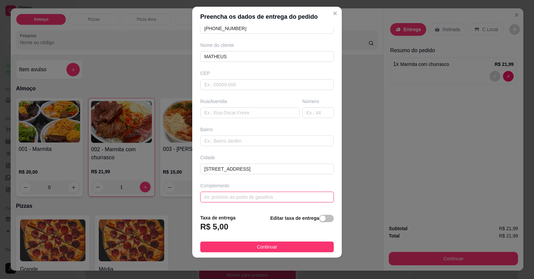
click at [223, 198] on input "text" at bounding box center [267, 196] width 134 height 11
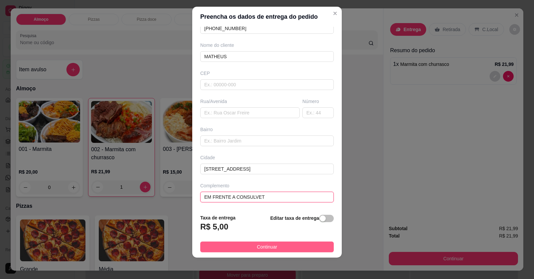
type input "EM FRENTE A CONSULVET"
click at [265, 247] on span "Continuar" at bounding box center [267, 246] width 20 height 7
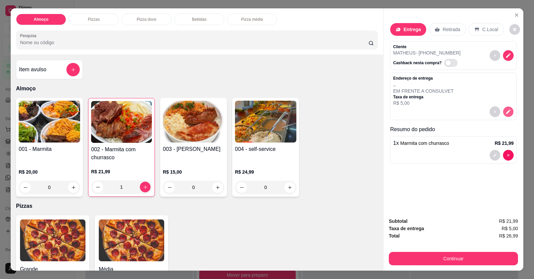
click at [508, 112] on icon "decrease-product-quantity" at bounding box center [509, 112] width 6 height 6
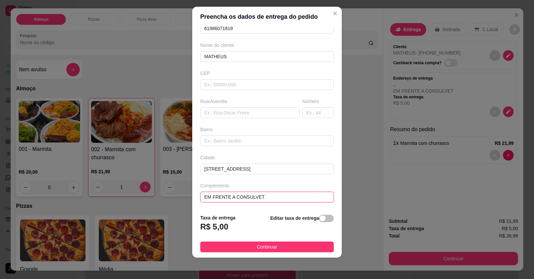
click at [276, 198] on input "EM FRENTE A CONSULVET" at bounding box center [267, 196] width 134 height 11
type input "EM FRENTE A CONSULVET CASARÃO DA FAZENDA"
click at [296, 246] on button "Continuar" at bounding box center [267, 246] width 134 height 11
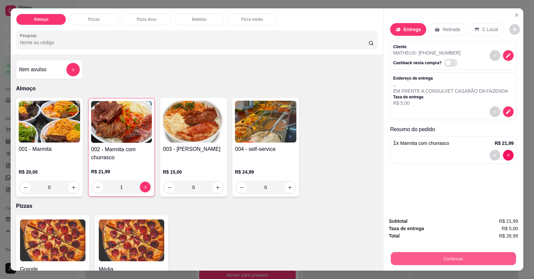
click at [428, 255] on button "Continuar" at bounding box center [453, 258] width 125 height 13
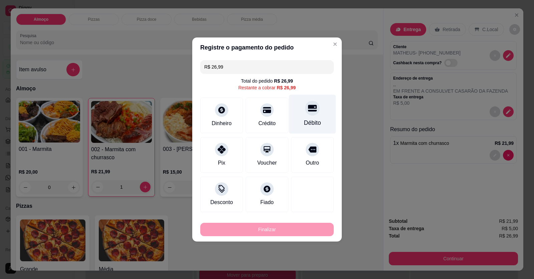
click at [312, 118] on div "Débito" at bounding box center [312, 114] width 47 height 39
type input "R$ 0,00"
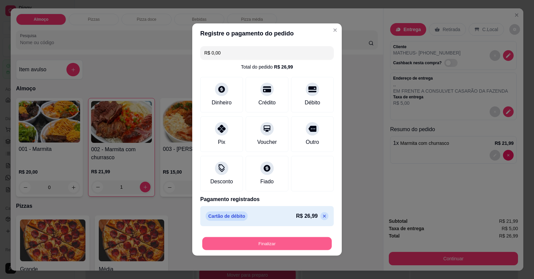
click at [287, 243] on button "Finalizar" at bounding box center [267, 243] width 130 height 13
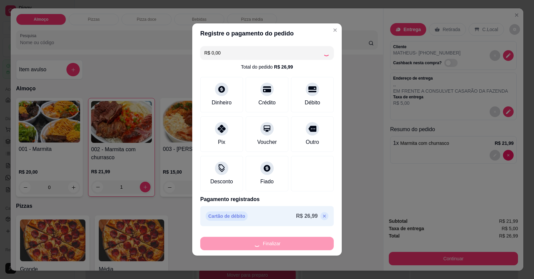
type input "0"
type input "-R$ 26,99"
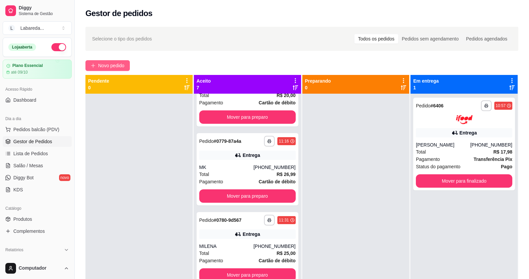
click at [109, 69] on button "Novo pedido" at bounding box center [107, 65] width 44 height 11
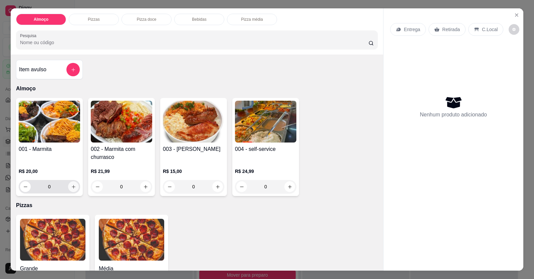
click at [71, 186] on icon "increase-product-quantity" at bounding box center [73, 186] width 5 height 5
type input "1"
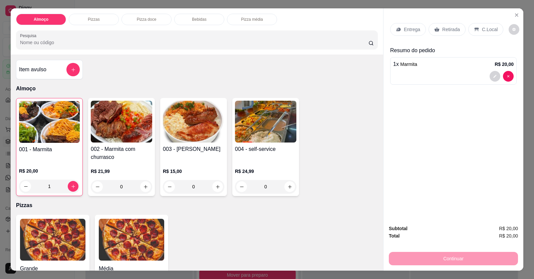
click at [408, 32] on p "Entrega" at bounding box center [412, 29] width 16 height 7
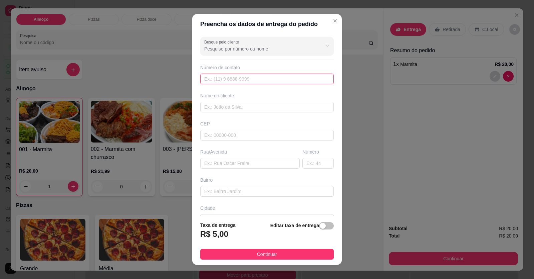
click at [285, 77] on input "text" at bounding box center [267, 78] width 134 height 11
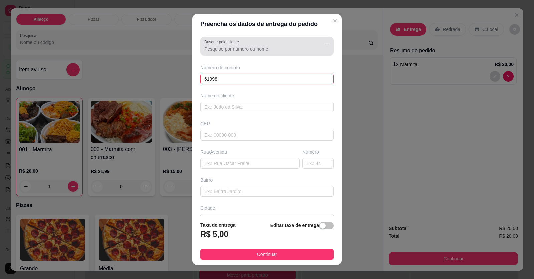
type input "61998"
click at [255, 39] on div at bounding box center [267, 45] width 126 height 13
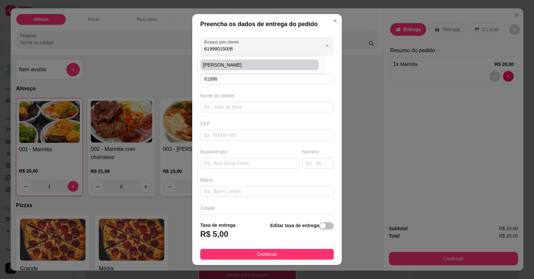
click at [241, 64] on span "[PERSON_NAME]" at bounding box center [256, 64] width 106 height 7
type input "[PERSON_NAME]"
type input "61998015006"
type input "[PERSON_NAME]"
type input "[STREET_ADDRESS][PERSON_NAME]"
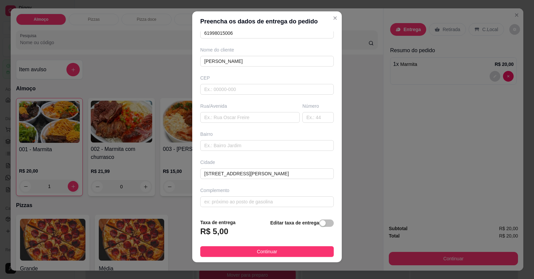
scroll to position [7, 0]
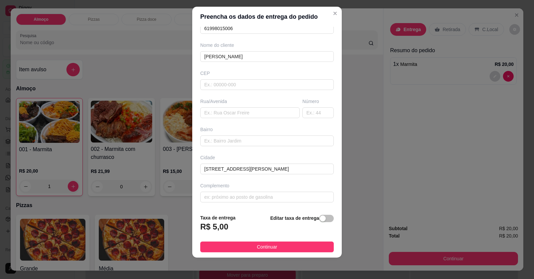
type input "[PERSON_NAME]"
click at [292, 255] on footer "Taxa de entrega R$ 5,00 Editar taxa de entrega Continuar" at bounding box center [267, 232] width 150 height 49
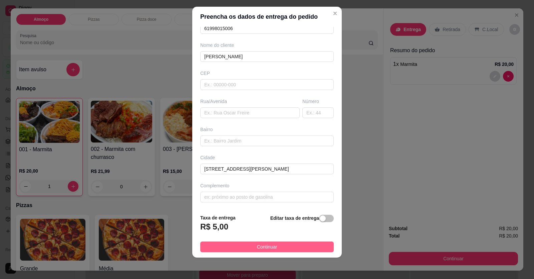
click at [293, 248] on button "Continuar" at bounding box center [267, 246] width 134 height 11
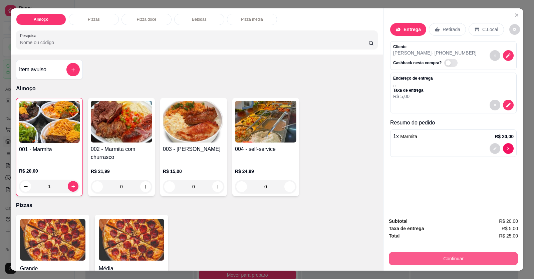
click at [407, 261] on button "Continuar" at bounding box center [453, 257] width 129 height 13
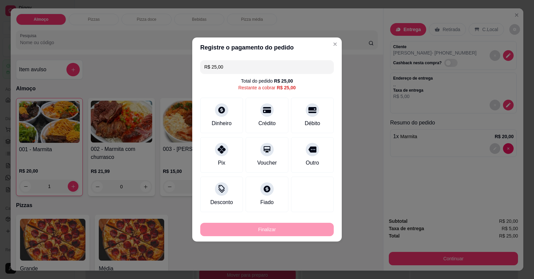
drag, startPoint x: 309, startPoint y: 114, endPoint x: 294, endPoint y: 230, distance: 117.5
click at [309, 113] on div at bounding box center [312, 109] width 13 height 13
type input "R$ 0,00"
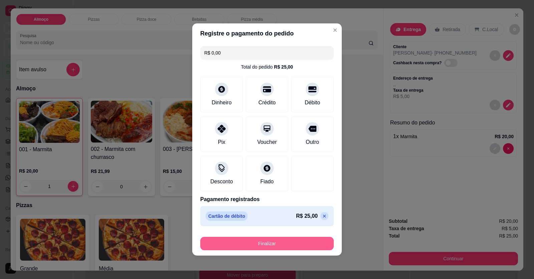
click at [287, 245] on button "Finalizar" at bounding box center [267, 242] width 134 height 13
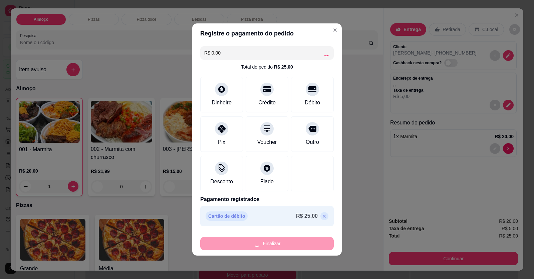
type input "0"
type input "-R$ 25,00"
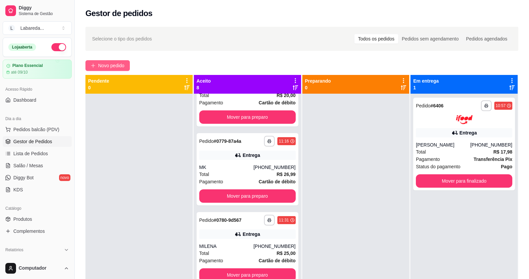
click at [109, 61] on button "Novo pedido" at bounding box center [107, 65] width 44 height 11
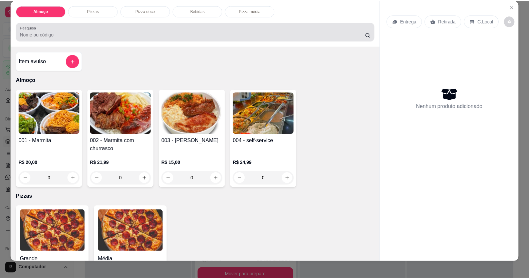
scroll to position [13, 0]
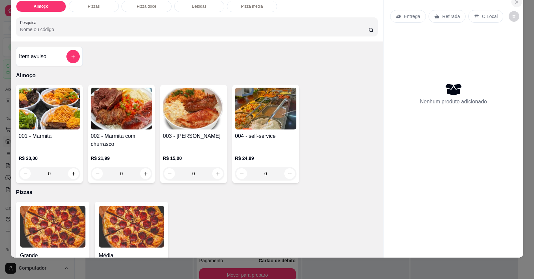
click at [519, 4] on button "Close" at bounding box center [517, 2] width 11 height 11
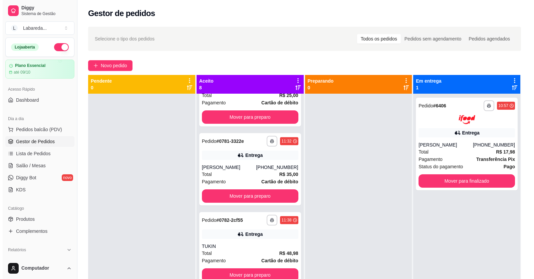
scroll to position [289, 0]
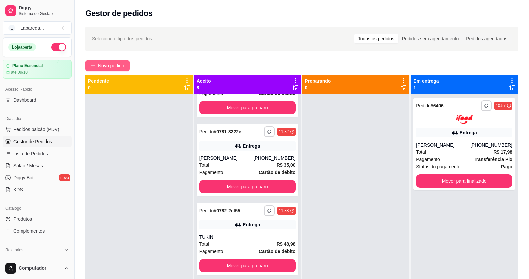
click at [112, 66] on span "Novo pedido" at bounding box center [111, 65] width 26 height 7
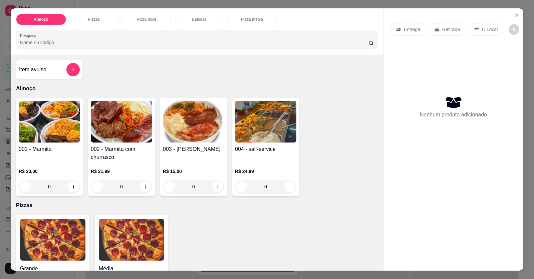
click at [384, 190] on div "Entrega Retirada C.Local Nenhum produto adicionado" at bounding box center [454, 133] width 140 height 251
click at [216, 186] on icon "increase-product-quantity" at bounding box center [218, 187] width 4 height 4
type input "1"
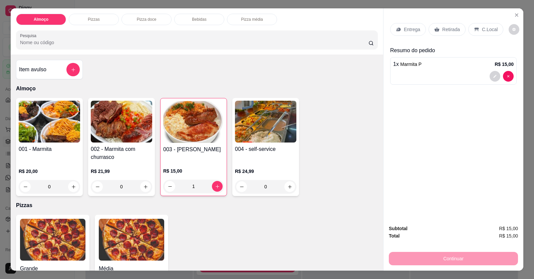
click at [413, 34] on div "Entrega" at bounding box center [408, 29] width 36 height 13
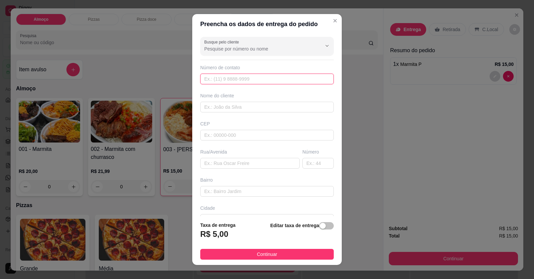
click at [290, 74] on input "text" at bounding box center [267, 78] width 134 height 11
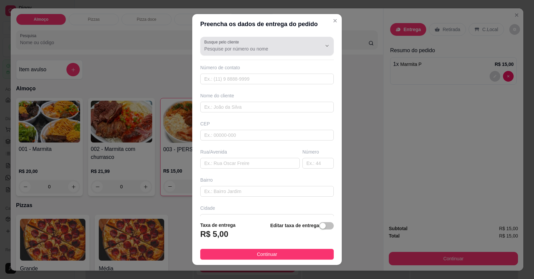
click at [252, 39] on div at bounding box center [267, 45] width 126 height 13
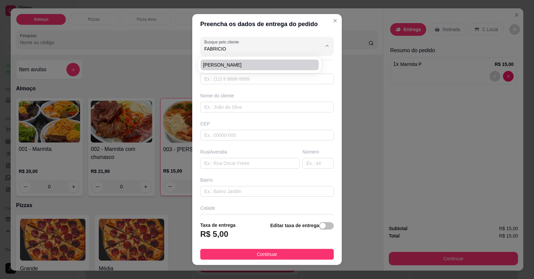
click at [248, 64] on span "[PERSON_NAME]" at bounding box center [256, 64] width 106 height 7
type input "[PERSON_NAME]"
type input "61981533743"
type input "[PERSON_NAME]"
type input "[GEOGRAPHIC_DATA][PERSON_NAME] altos"
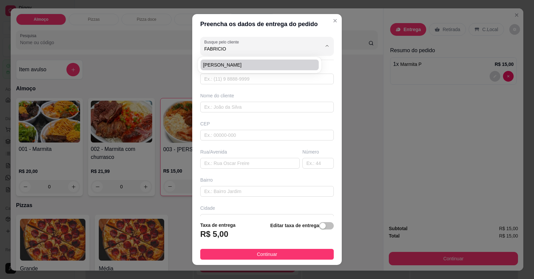
type input "LOCALIZAÇÃO"
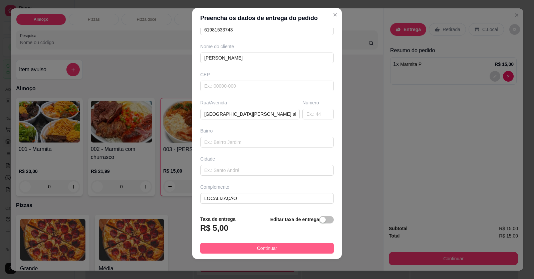
scroll to position [7, 0]
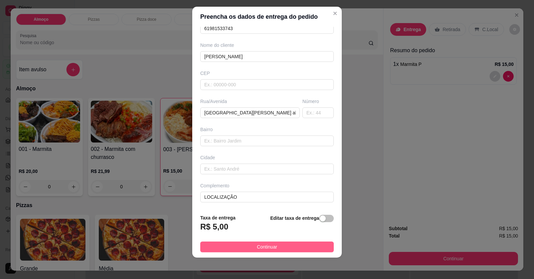
type input "[PERSON_NAME]"
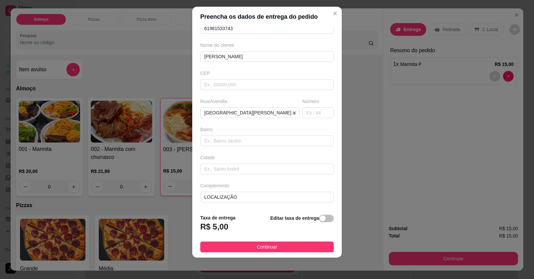
click at [273, 245] on button "Continuar" at bounding box center [267, 246] width 134 height 11
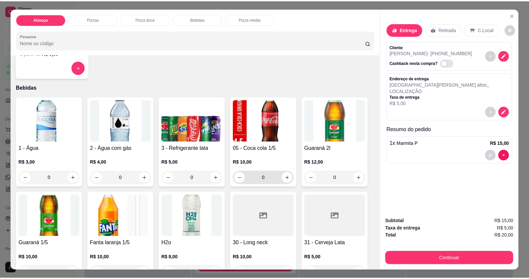
scroll to position [334, 0]
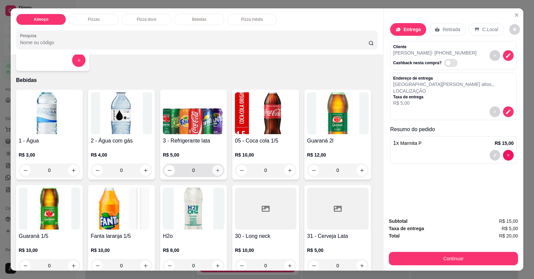
click at [215, 172] on icon "increase-product-quantity" at bounding box center [217, 170] width 5 height 5
type input "1"
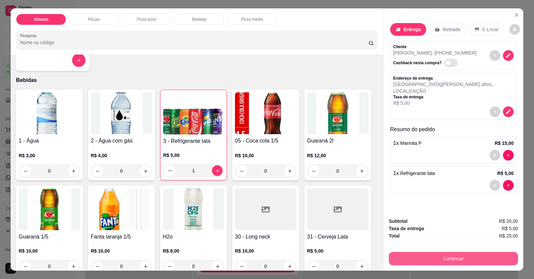
click at [410, 255] on button "Continuar" at bounding box center [453, 257] width 129 height 13
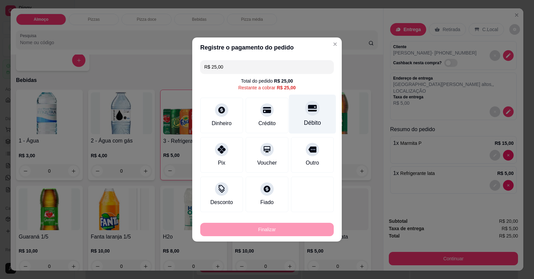
click at [306, 116] on div "Débito" at bounding box center [312, 114] width 47 height 39
type input "R$ 0,00"
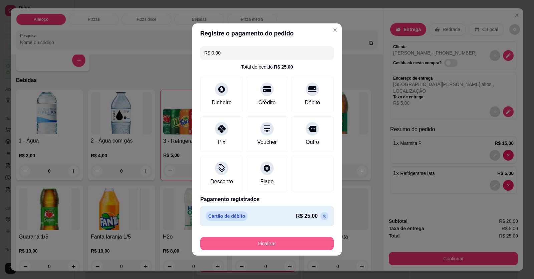
click at [302, 241] on button "Finalizar" at bounding box center [267, 242] width 134 height 13
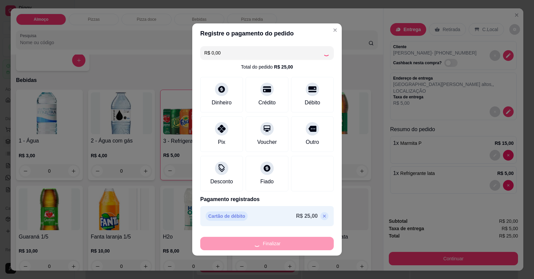
type input "0"
type input "-R$ 25,00"
